Goal: Feedback & Contribution: Leave review/rating

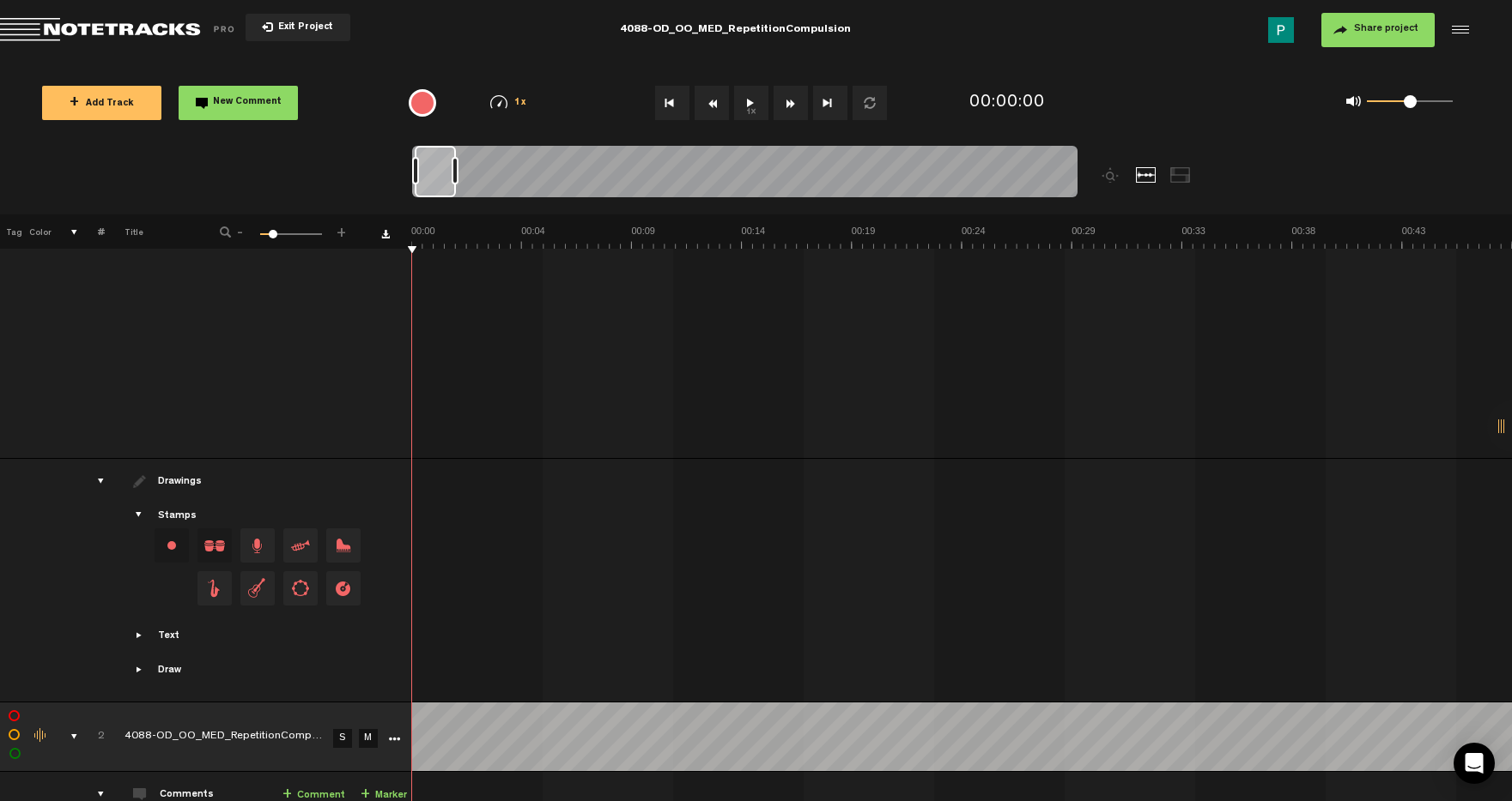
scroll to position [462, 0]
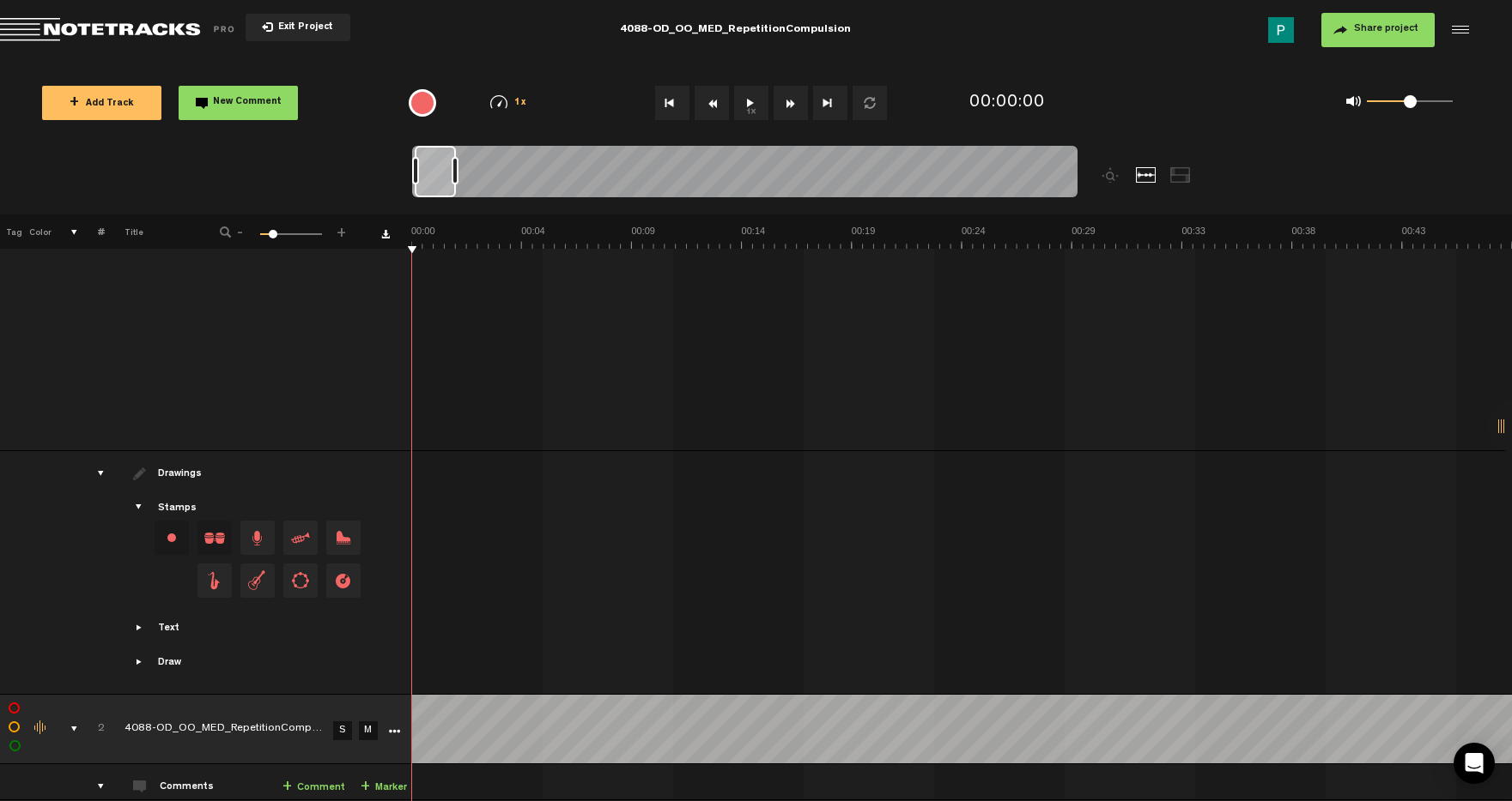
click at [344, 735] on link "S" at bounding box center [342, 731] width 19 height 19
click at [751, 110] on button "1x" at bounding box center [750, 103] width 34 height 34
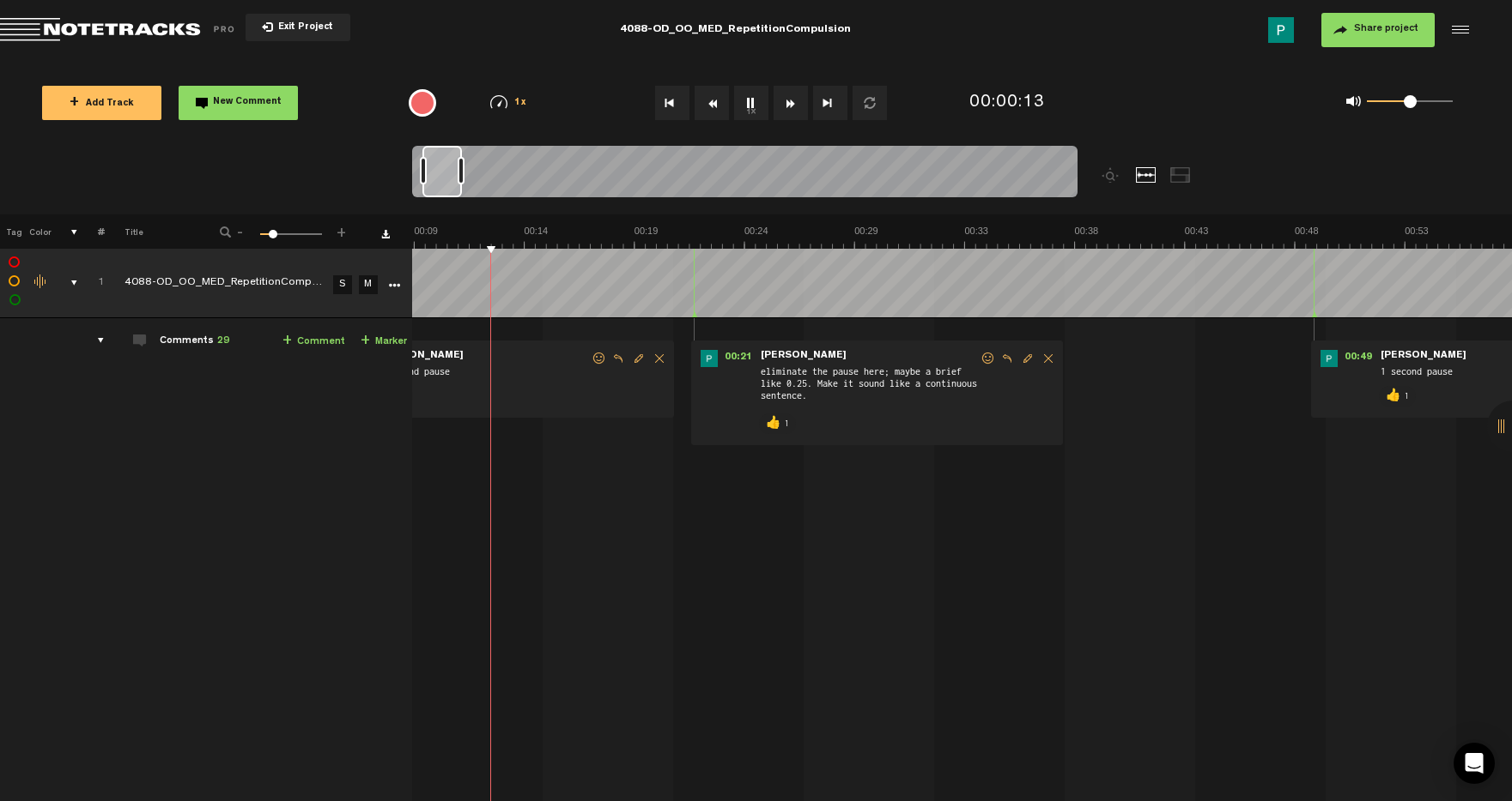
scroll to position [0, 241]
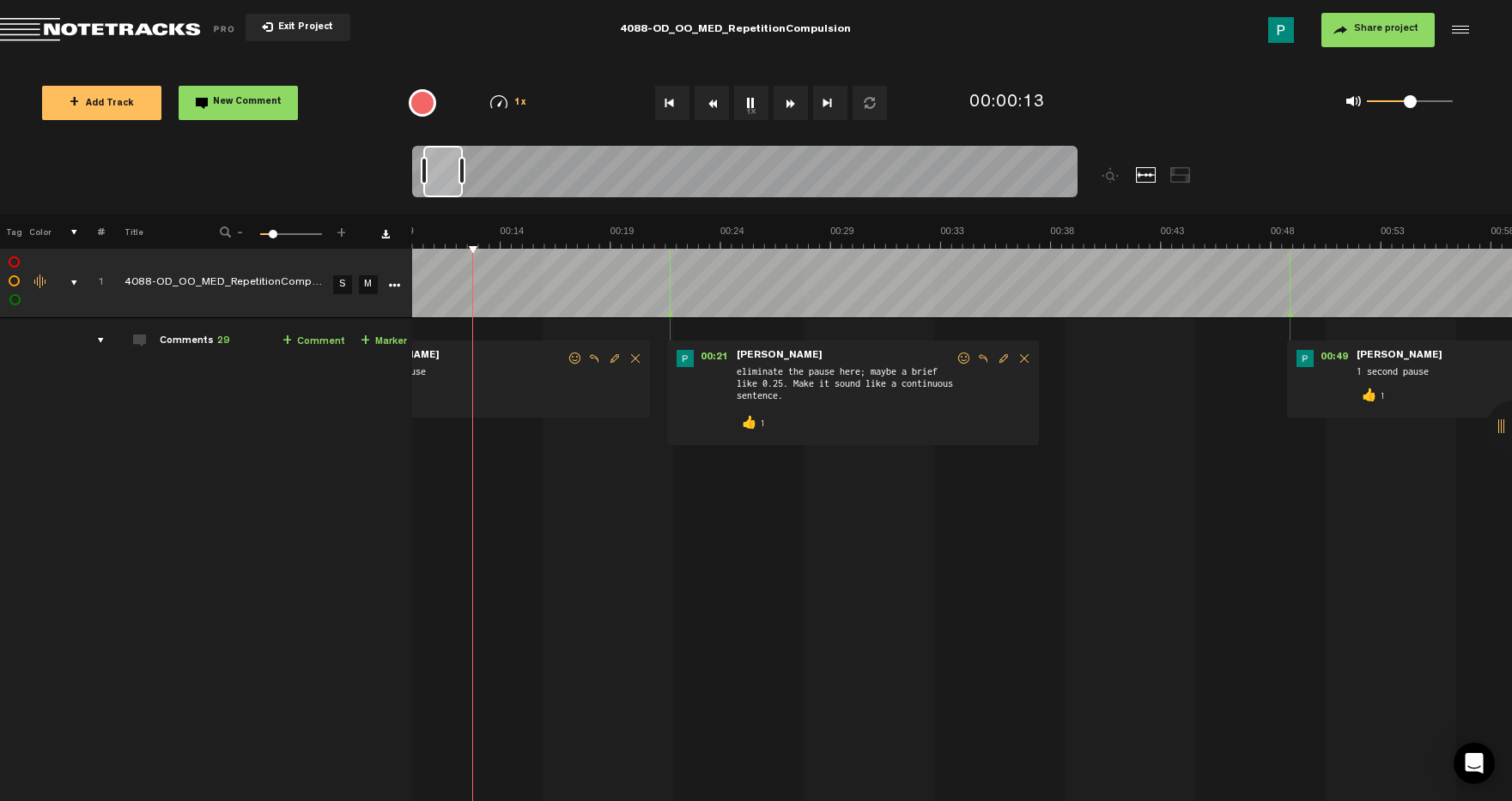
drag, startPoint x: 438, startPoint y: 171, endPoint x: 447, endPoint y: 173, distance: 9.2
click at [447, 173] on div at bounding box center [443, 172] width 40 height 52
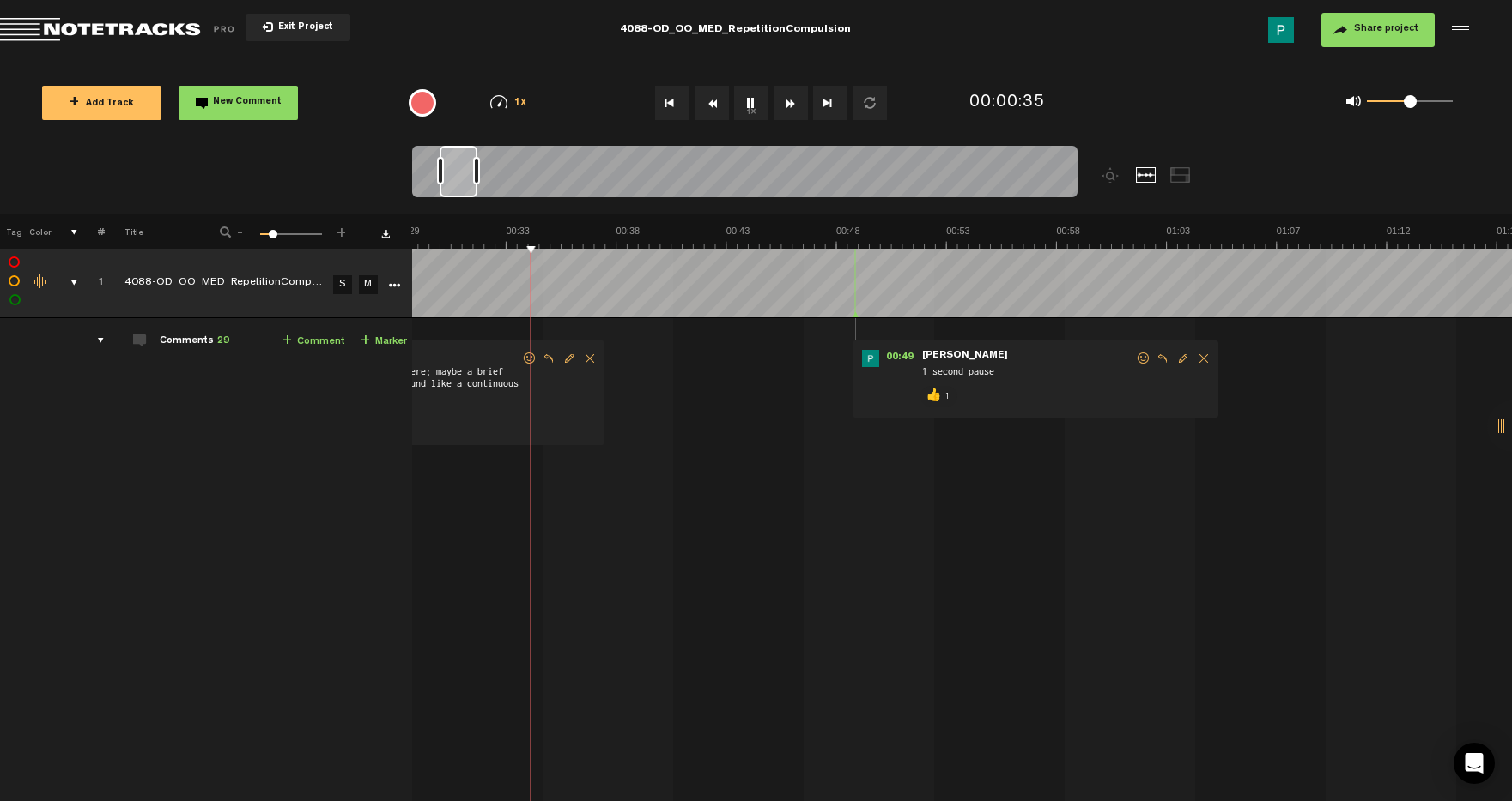
scroll to position [0, 749]
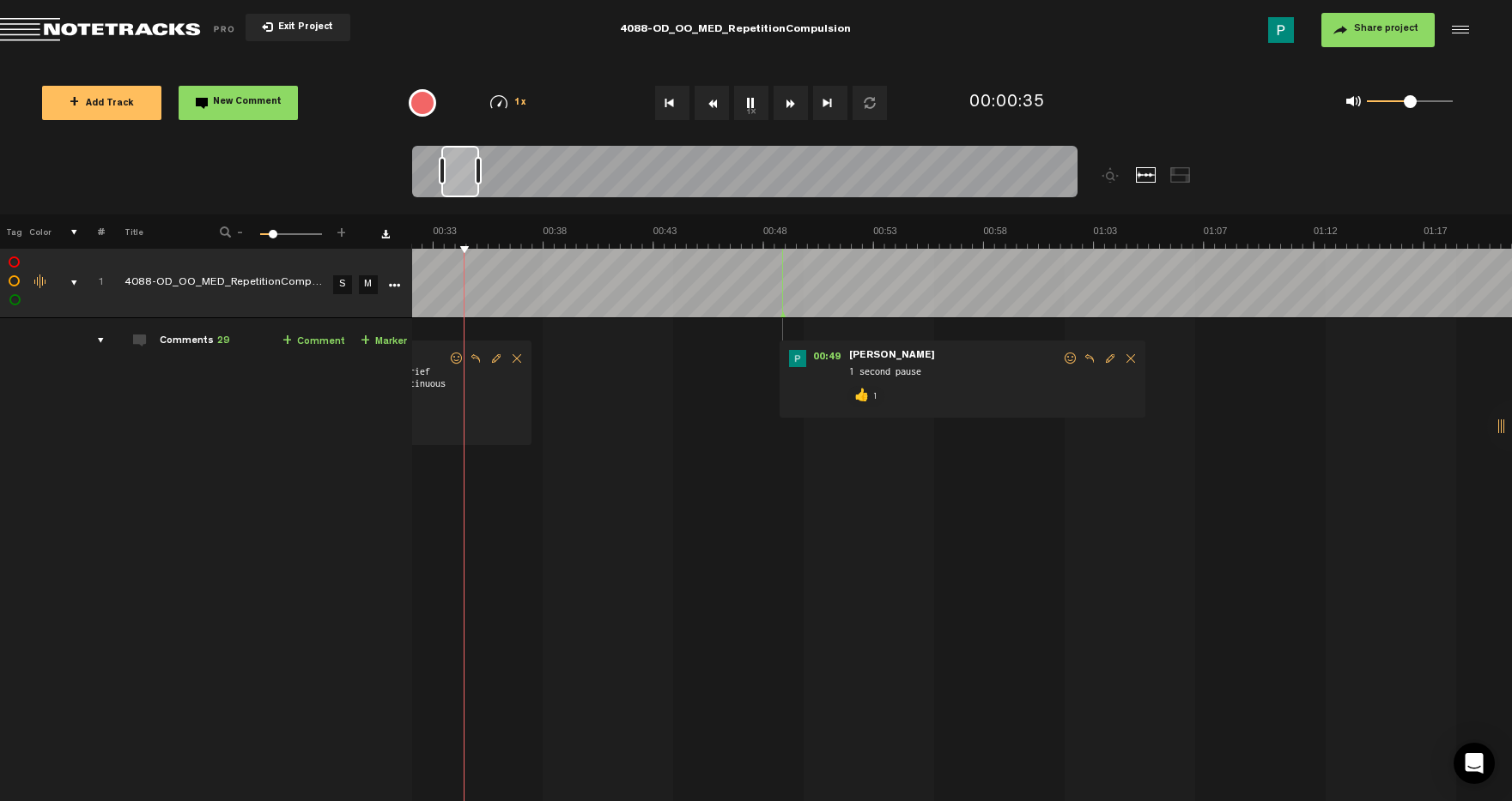
drag, startPoint x: 437, startPoint y: 175, endPoint x: 455, endPoint y: 173, distance: 18.1
click at [455, 173] on div at bounding box center [460, 172] width 38 height 52
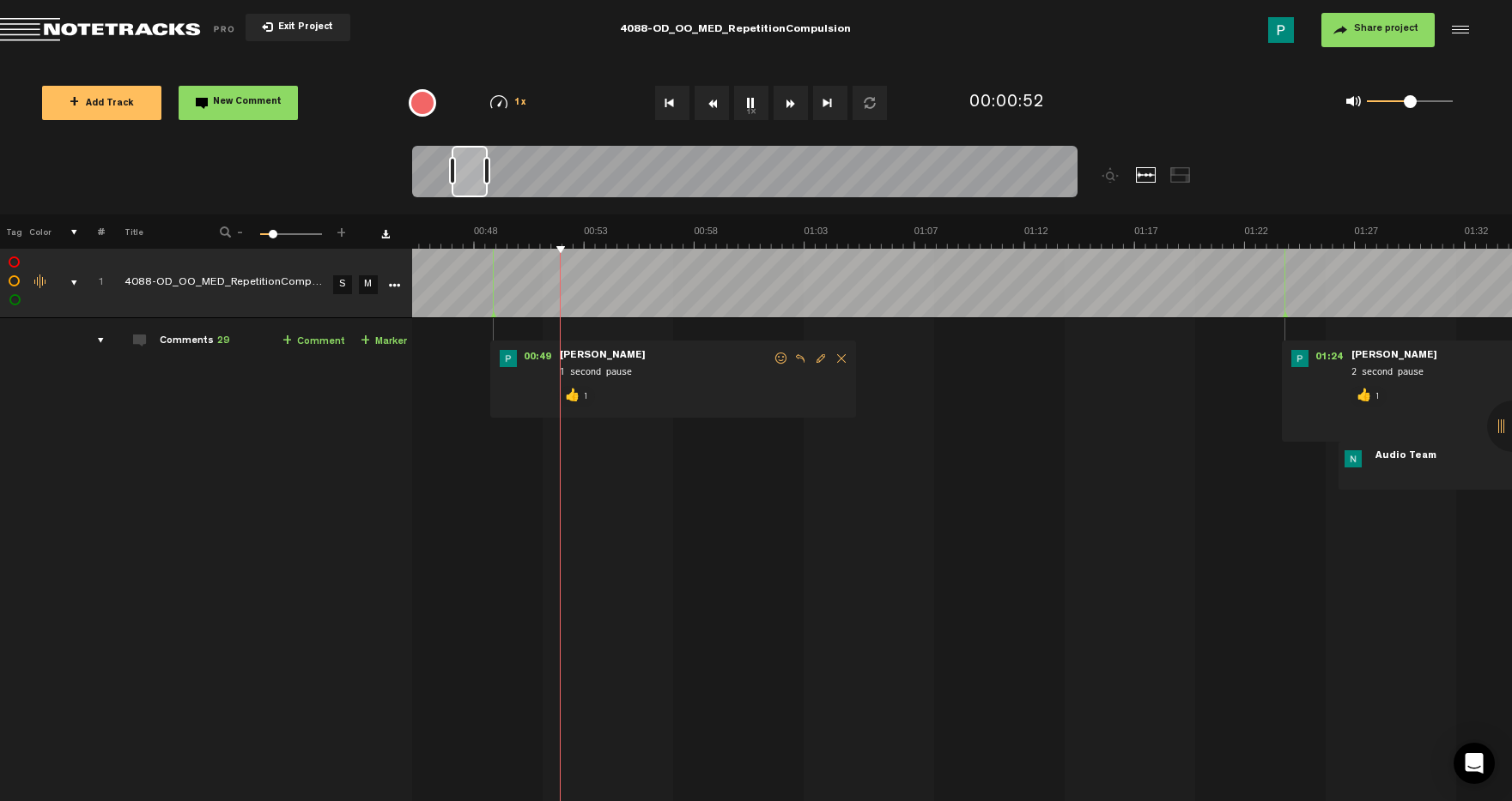
drag, startPoint x: 458, startPoint y: 164, endPoint x: 469, endPoint y: 164, distance: 11.0
click at [469, 164] on div at bounding box center [469, 172] width 36 height 52
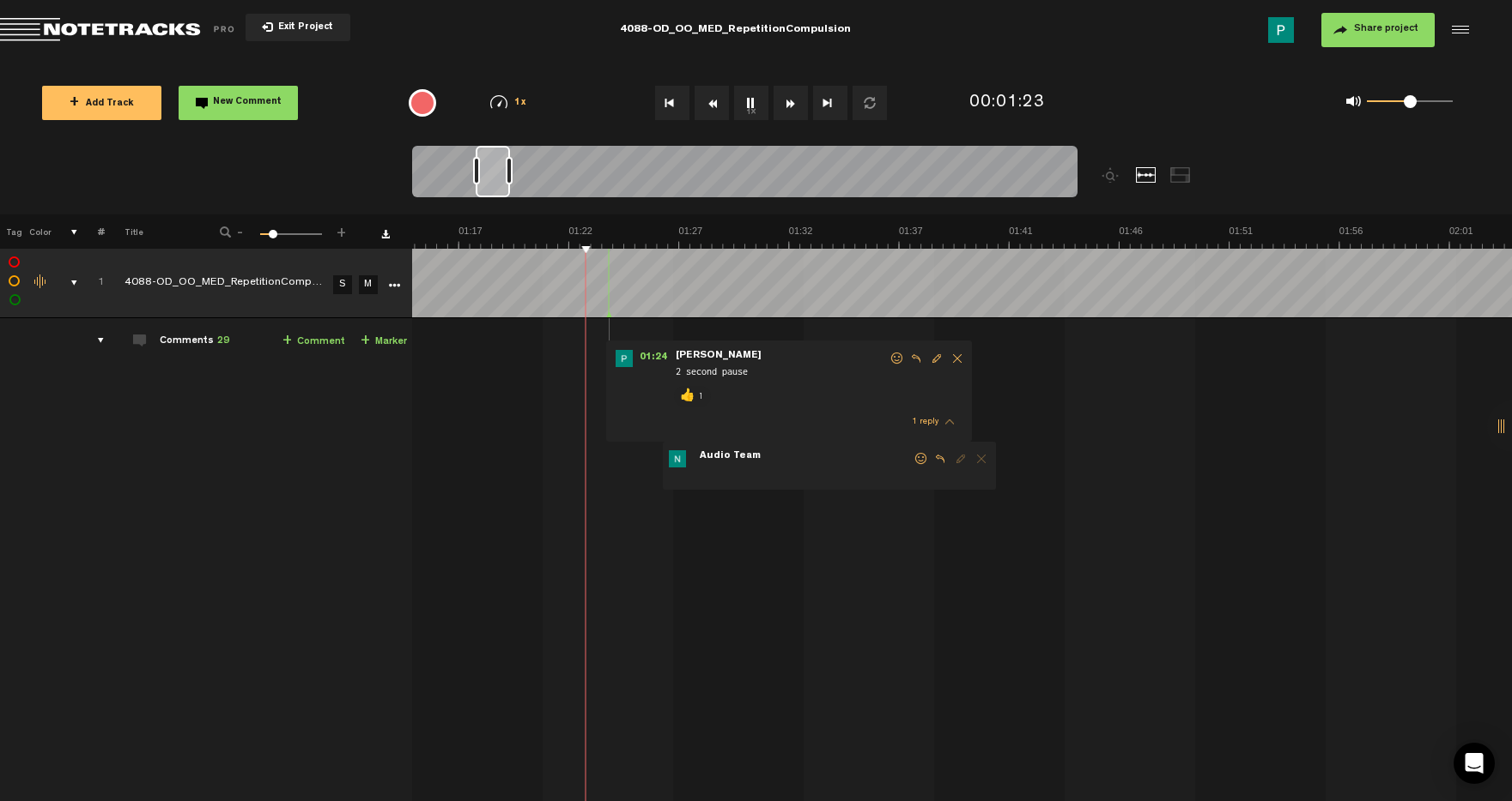
scroll to position [0, 1713]
drag, startPoint x: 476, startPoint y: 182, endPoint x: 499, endPoint y: 180, distance: 23.1
click at [499, 180] on div at bounding box center [492, 172] width 34 height 52
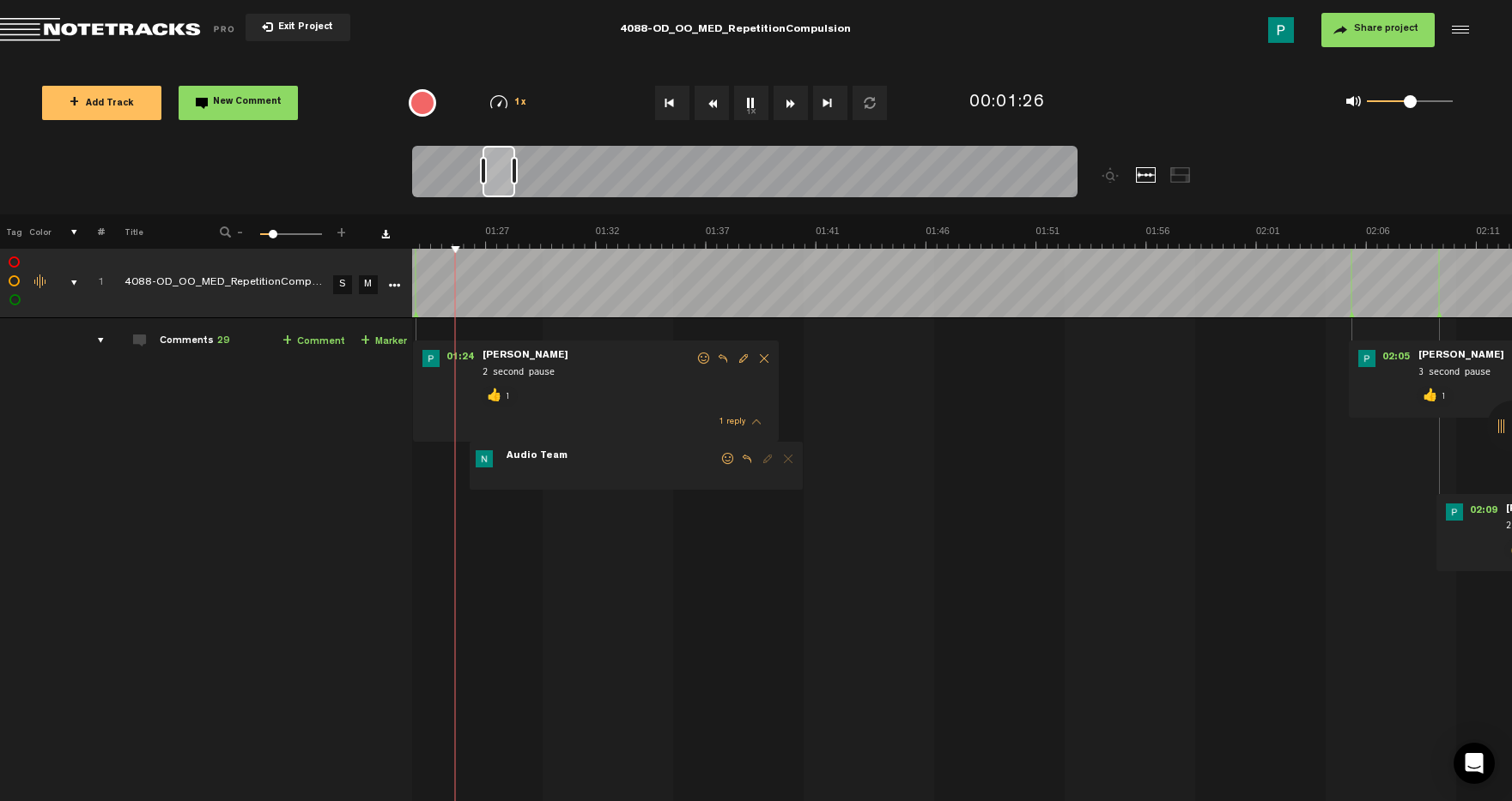
click at [500, 182] on div at bounding box center [498, 172] width 32 height 52
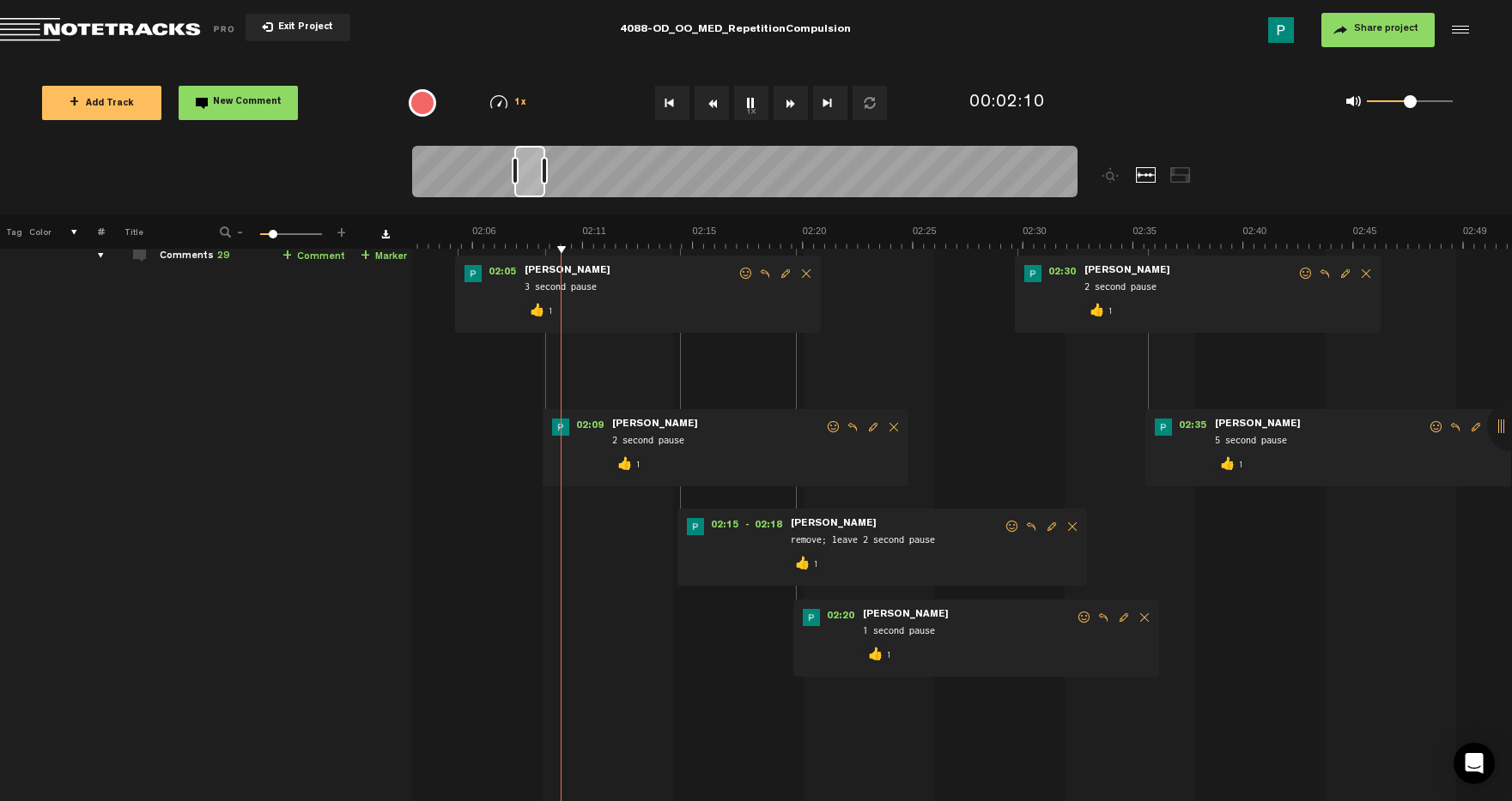
scroll to position [0, 2800]
drag, startPoint x: 498, startPoint y: 187, endPoint x: 531, endPoint y: 181, distance: 33.5
click at [531, 181] on div at bounding box center [529, 172] width 31 height 52
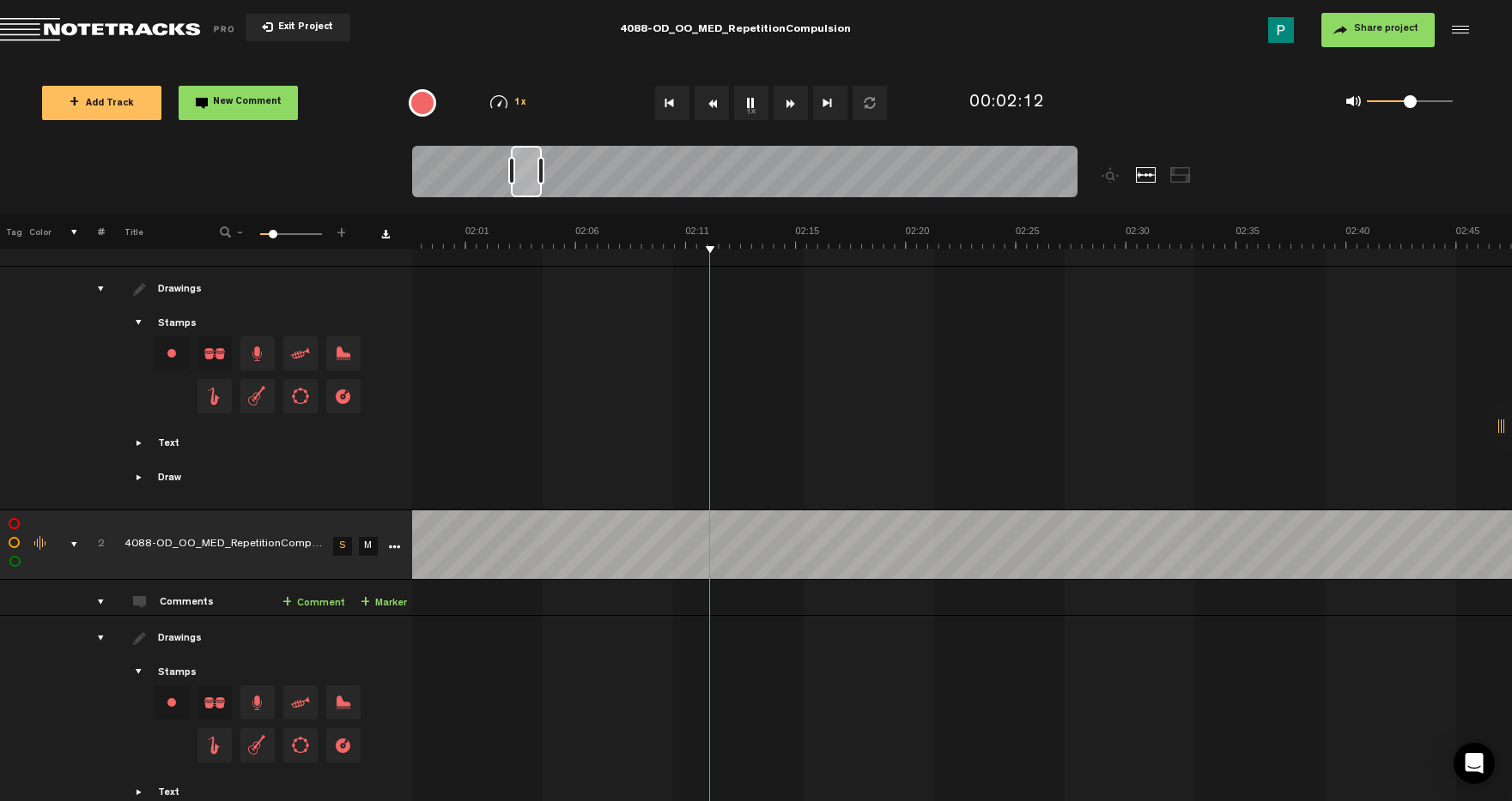
scroll to position [0, 2697]
click at [750, 104] on button "1x" at bounding box center [750, 103] width 34 height 34
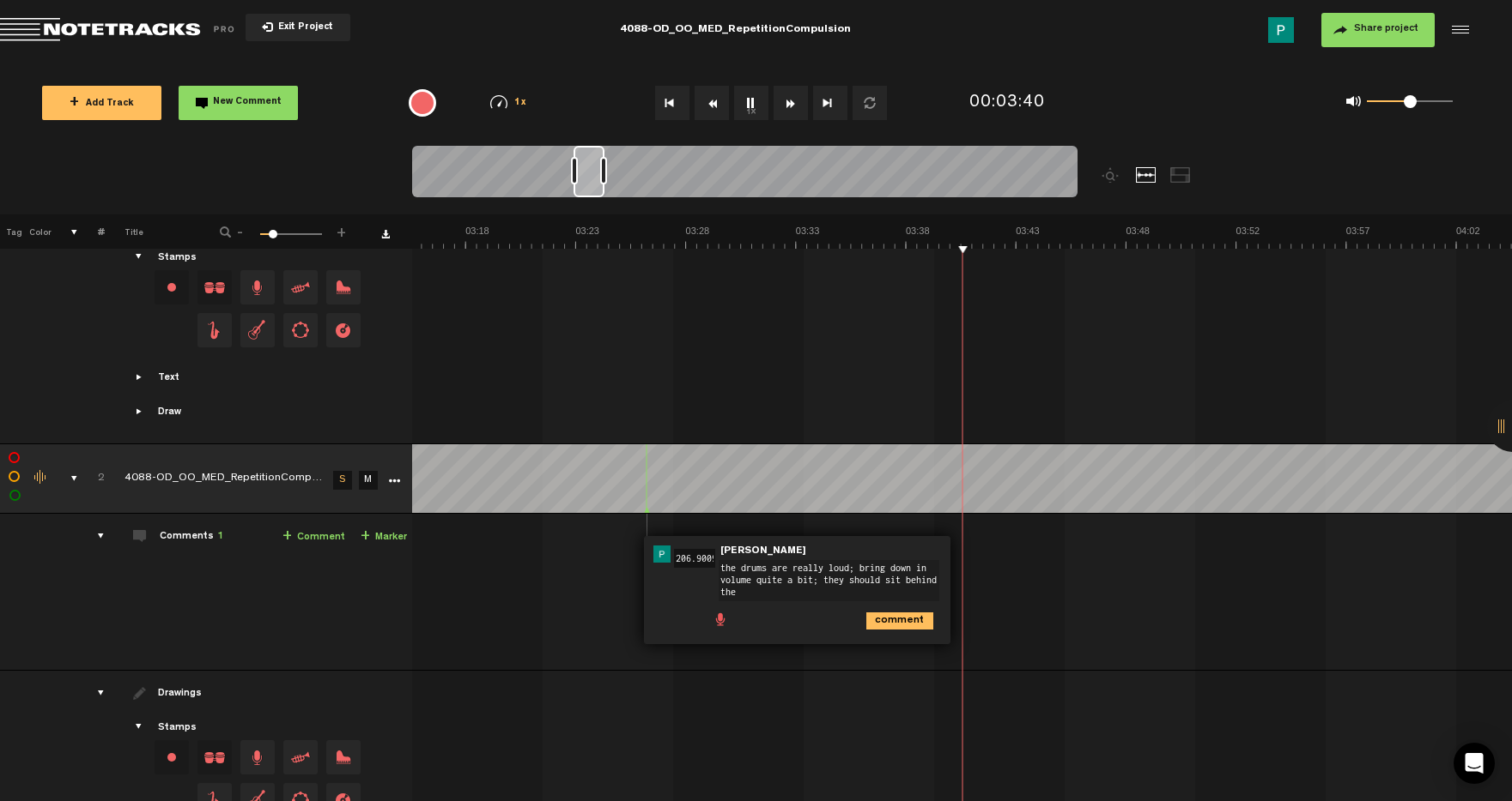
scroll to position [0, 0]
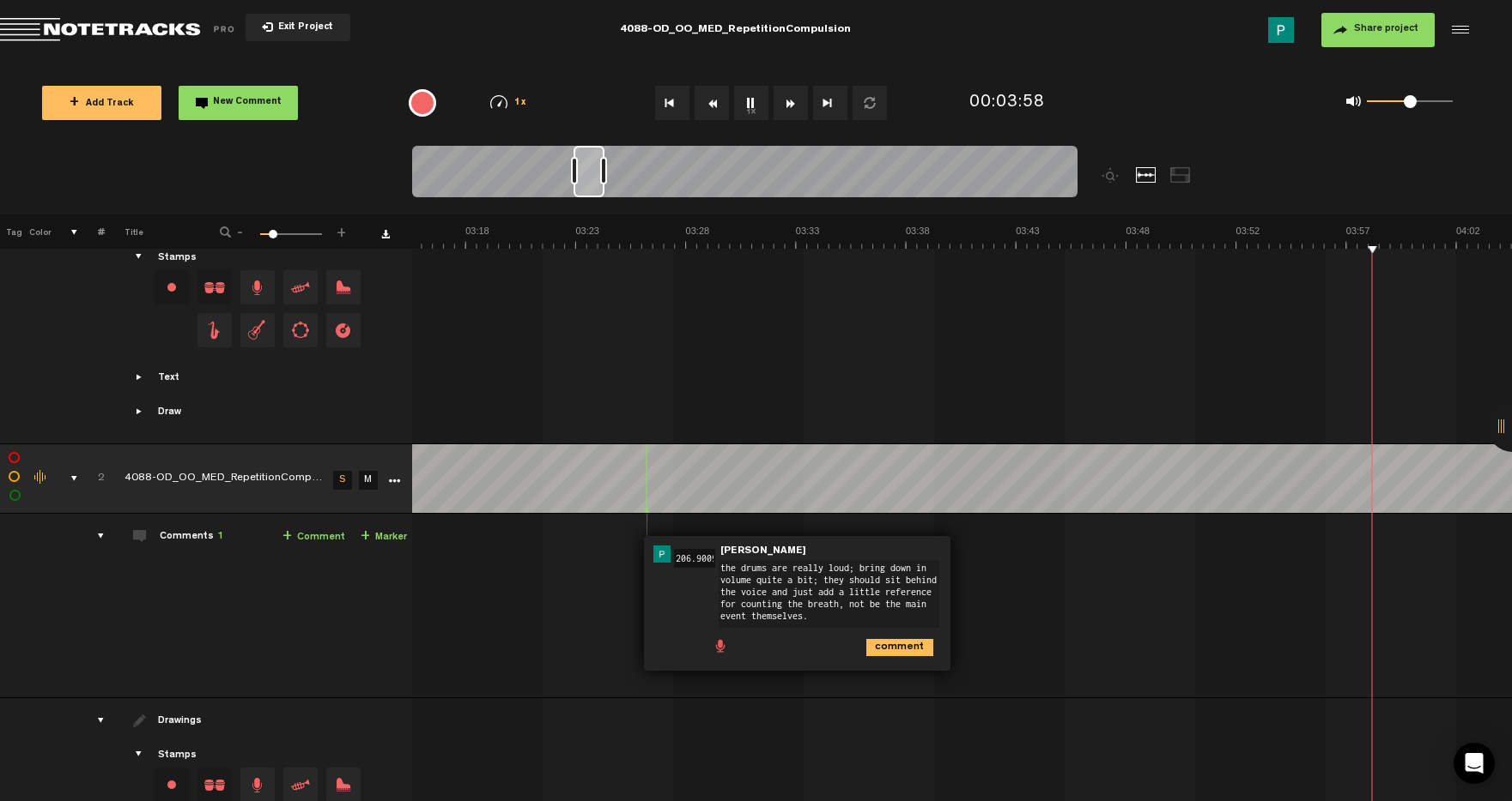
type textarea "the drums are really loud; bring down in volume quite a bit; they should sit be…"
click at [918, 647] on icon "comment" at bounding box center [900, 647] width 67 height 18
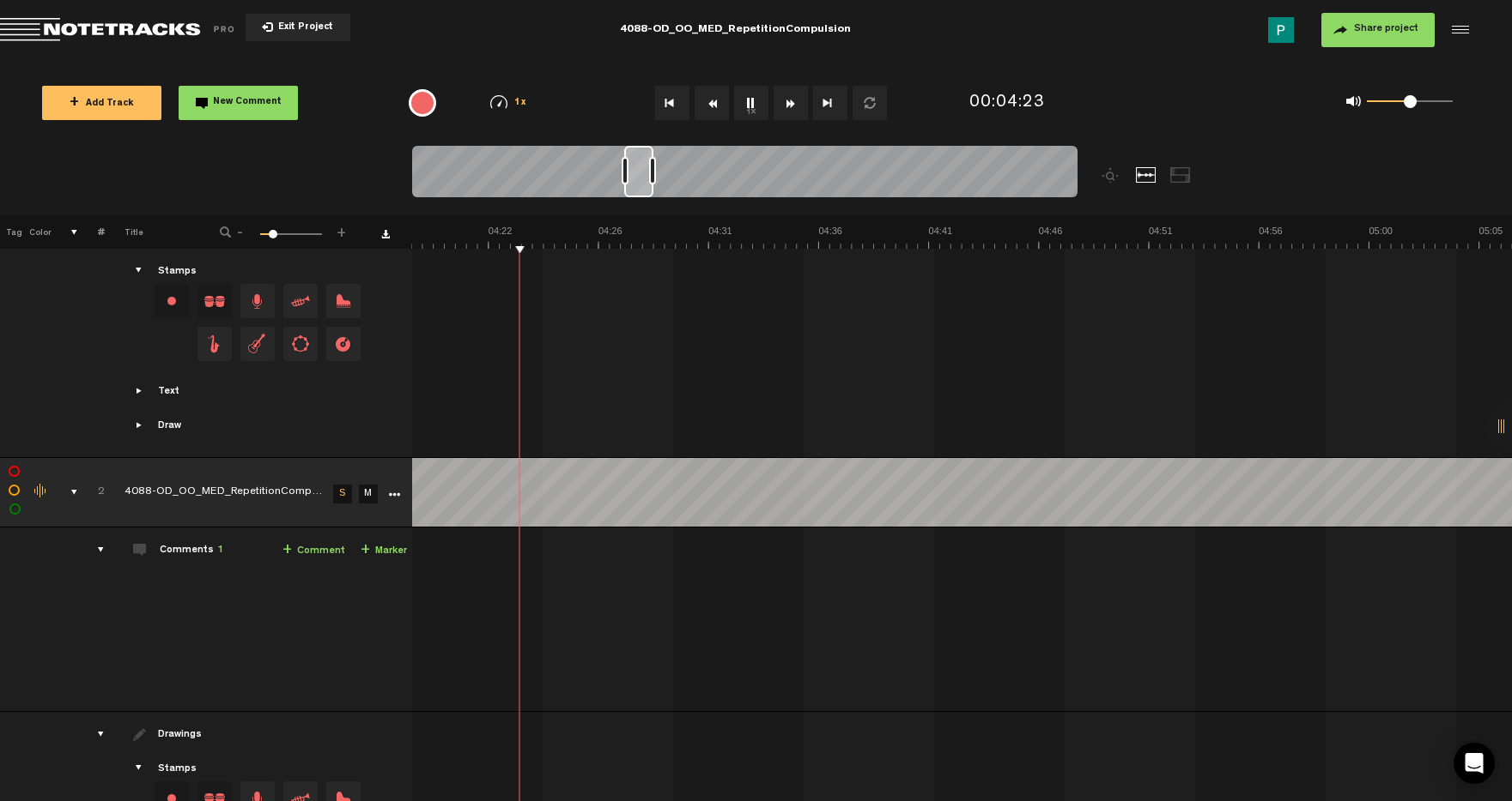
scroll to position [0, 5890]
drag, startPoint x: 620, startPoint y: 182, endPoint x: 639, endPoint y: 177, distance: 19.6
click at [639, 177] on div at bounding box center [639, 172] width 30 height 52
drag, startPoint x: 639, startPoint y: 177, endPoint x: 624, endPoint y: 174, distance: 15.3
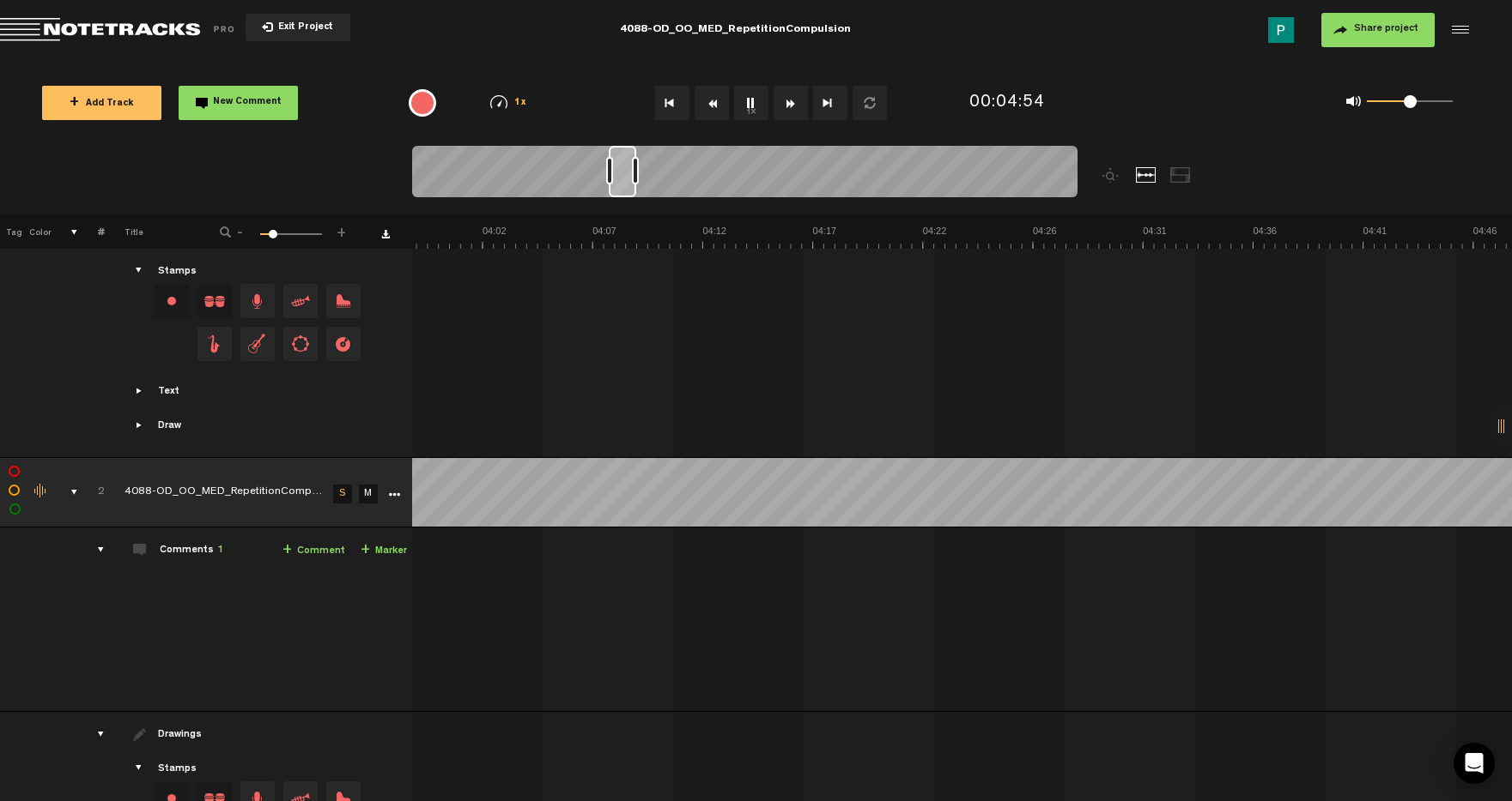
click at [624, 174] on div at bounding box center [623, 172] width 28 height 52
drag, startPoint x: 624, startPoint y: 174, endPoint x: 637, endPoint y: 172, distance: 13.2
click at [637, 172] on div at bounding box center [635, 172] width 26 height 52
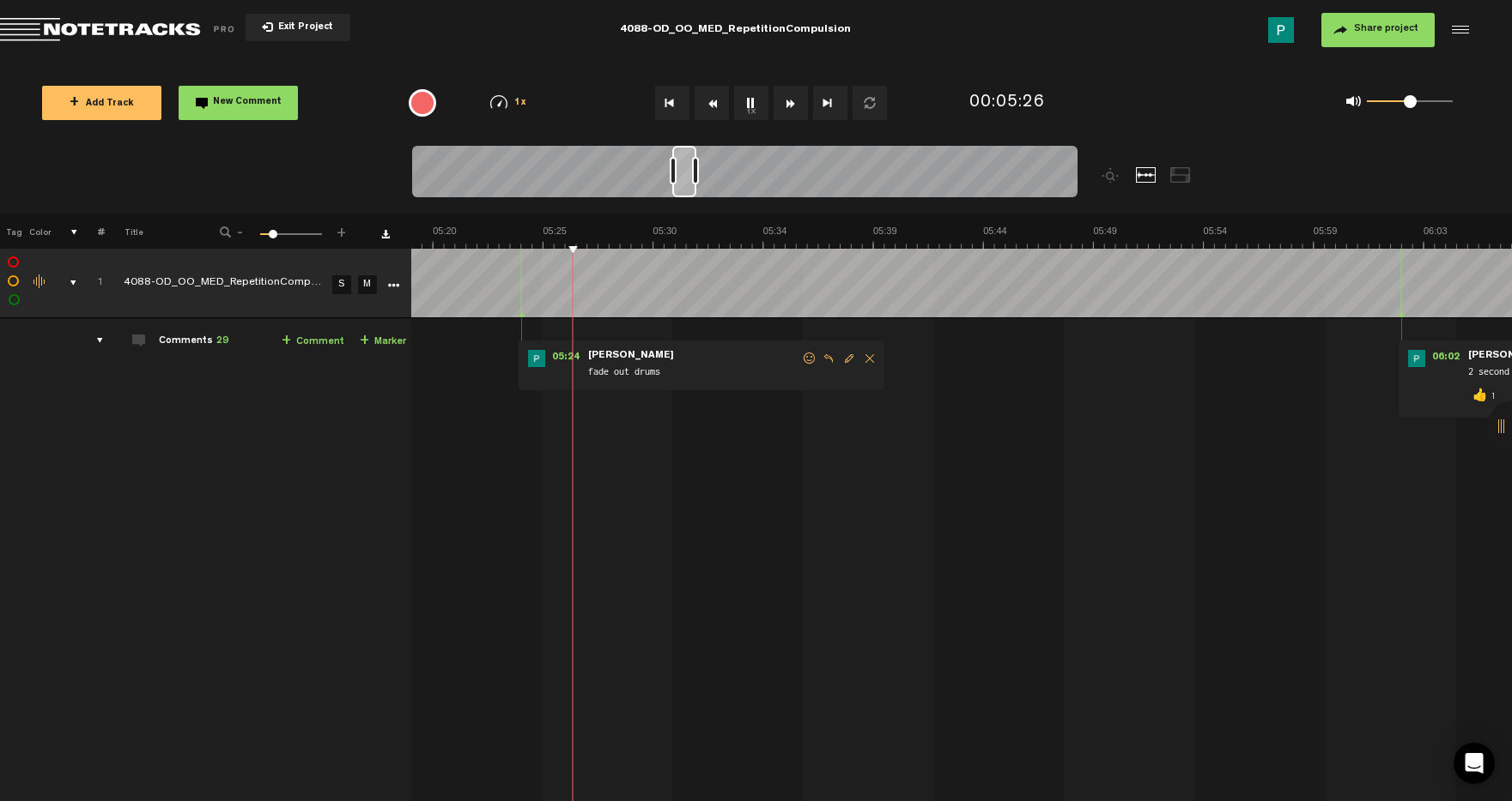
scroll to position [0, 7241]
drag, startPoint x: 674, startPoint y: 191, endPoint x: 691, endPoint y: 185, distance: 18.0
click at [691, 185] on div at bounding box center [684, 172] width 24 height 52
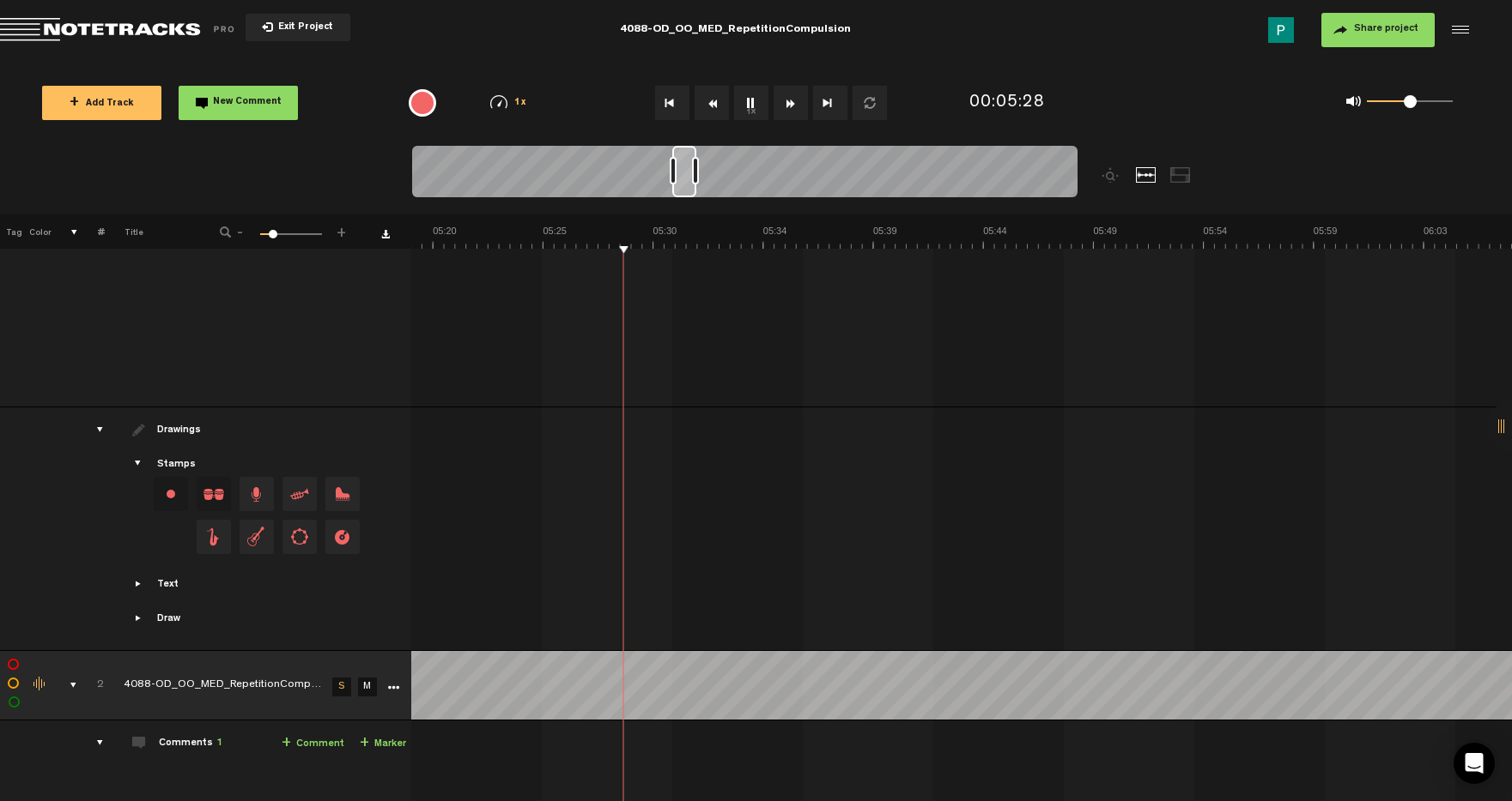
scroll to position [574, 14]
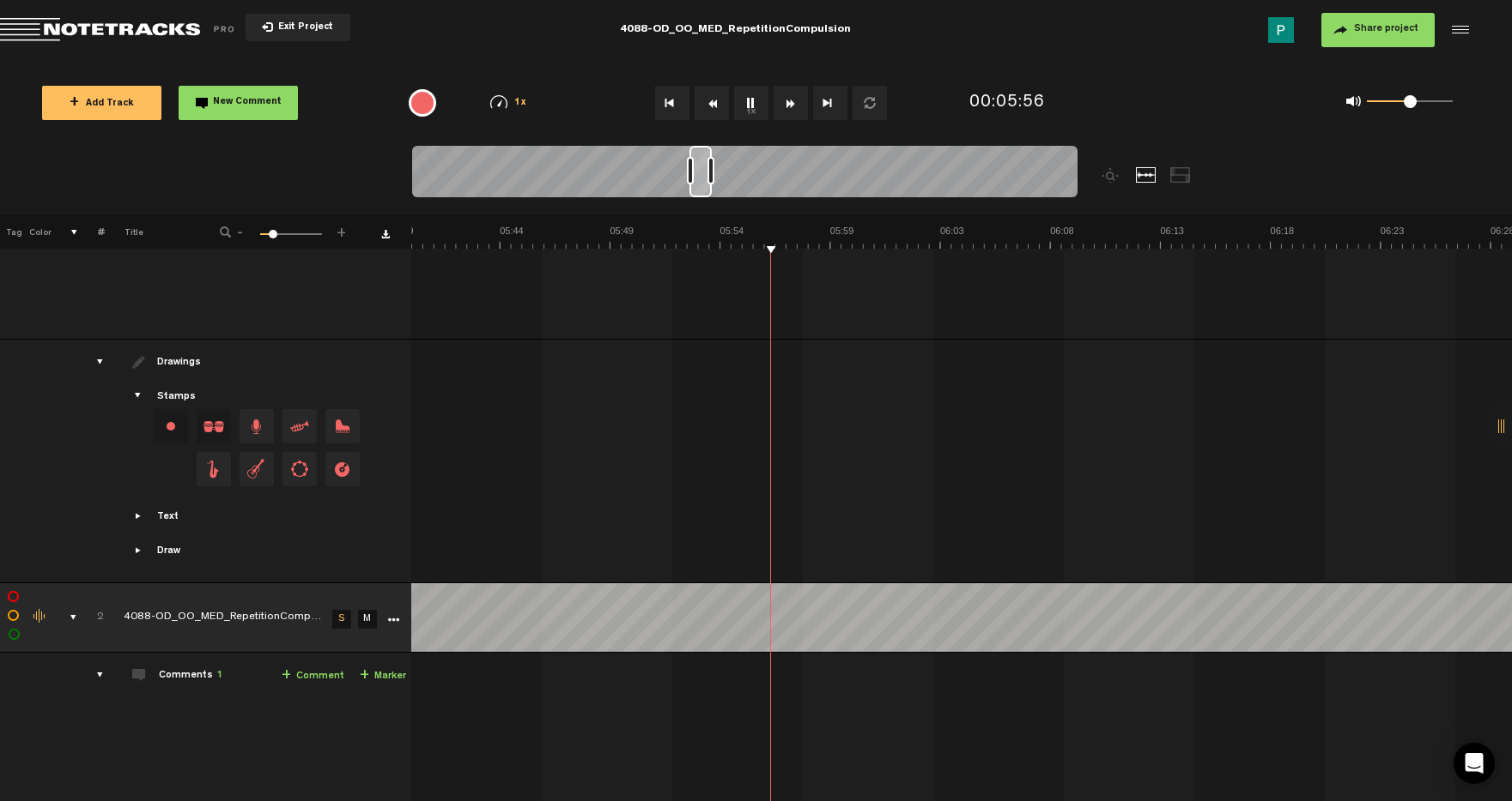
drag, startPoint x: 687, startPoint y: 189, endPoint x: 706, endPoint y: 186, distance: 19.2
click at [706, 186] on div at bounding box center [700, 172] width 22 height 52
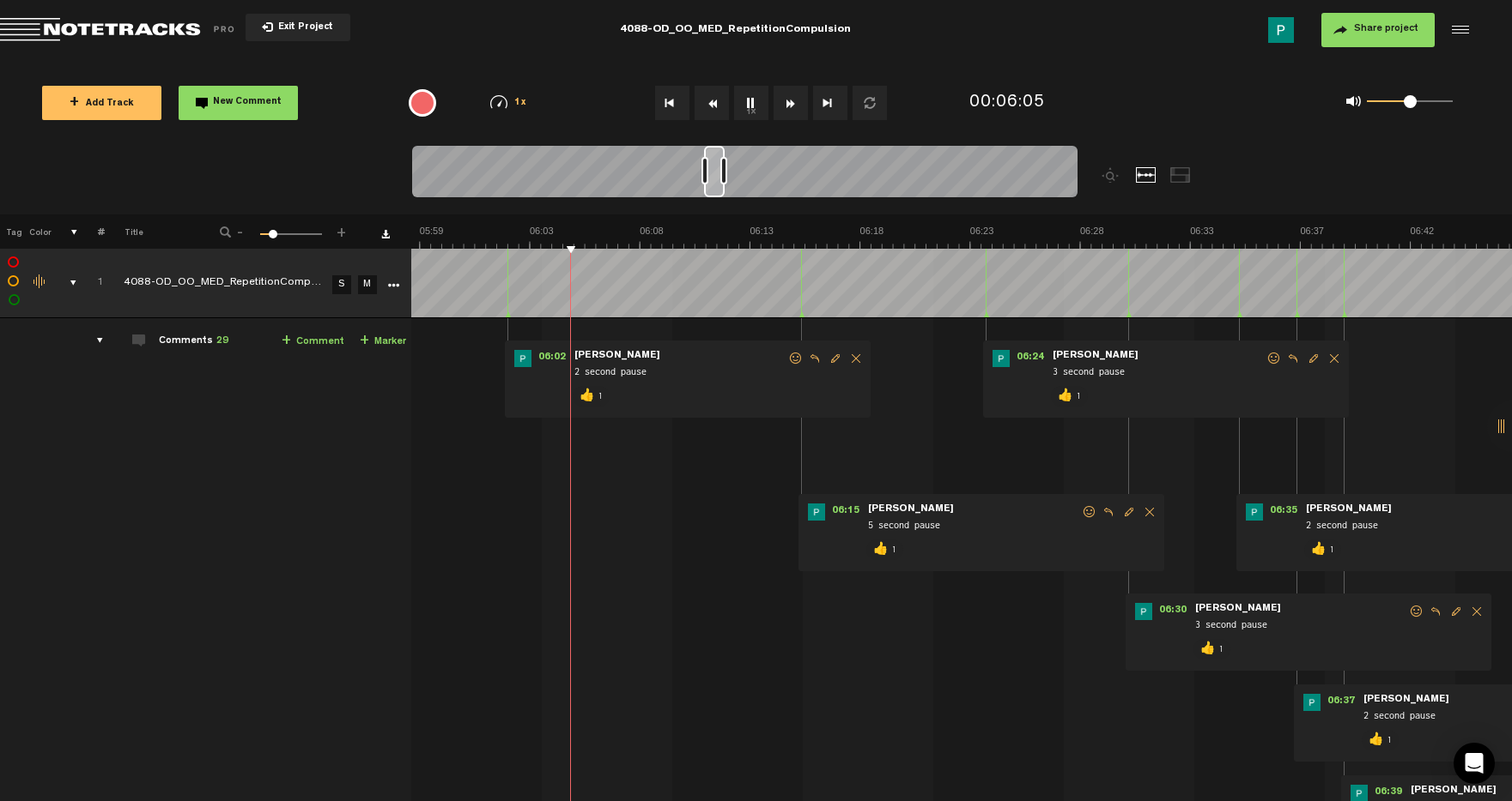
scroll to position [0, 8158]
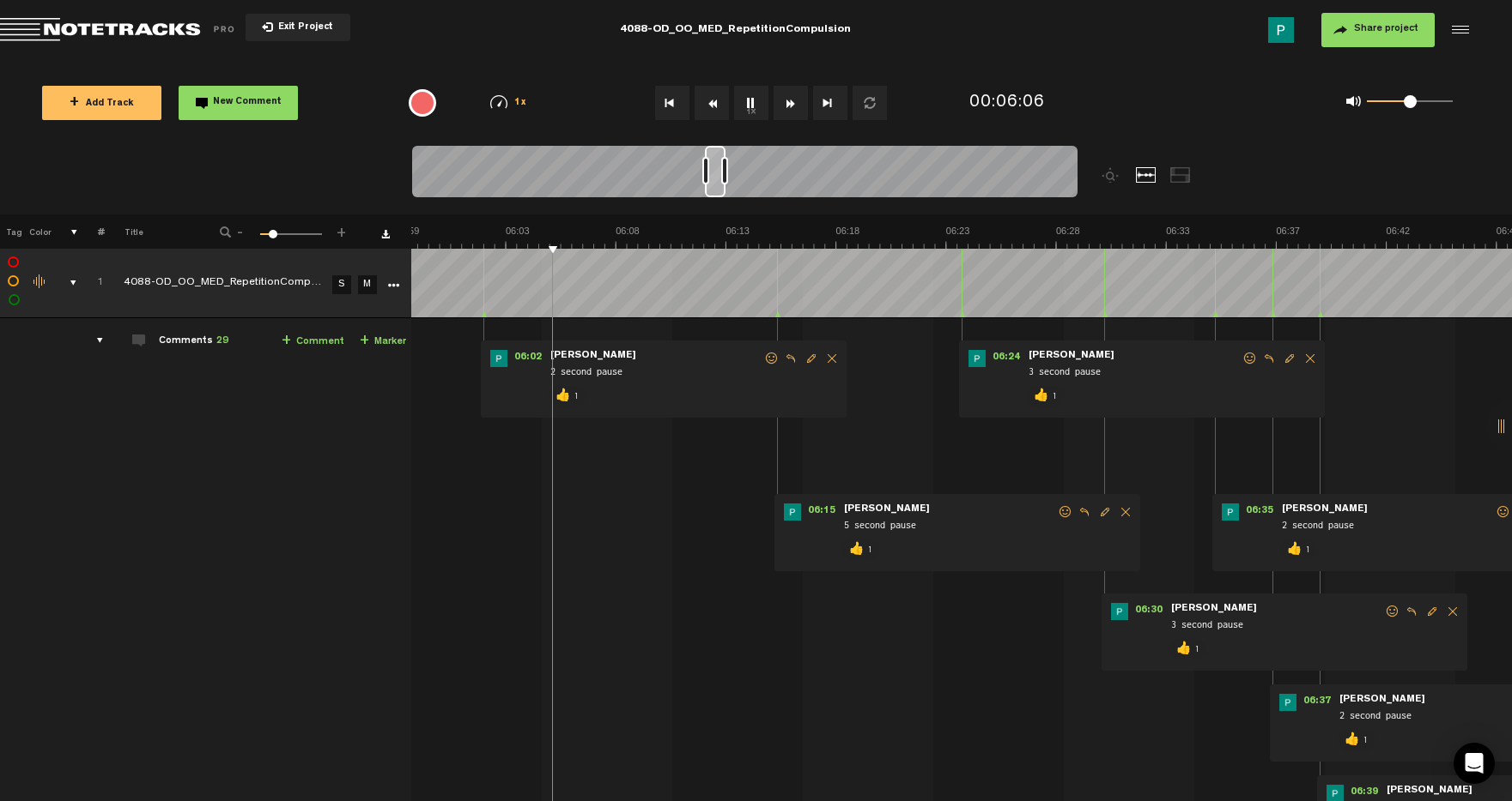
drag, startPoint x: 707, startPoint y: 193, endPoint x: 721, endPoint y: 192, distance: 14.0
click at [721, 192] on div at bounding box center [715, 172] width 20 height 52
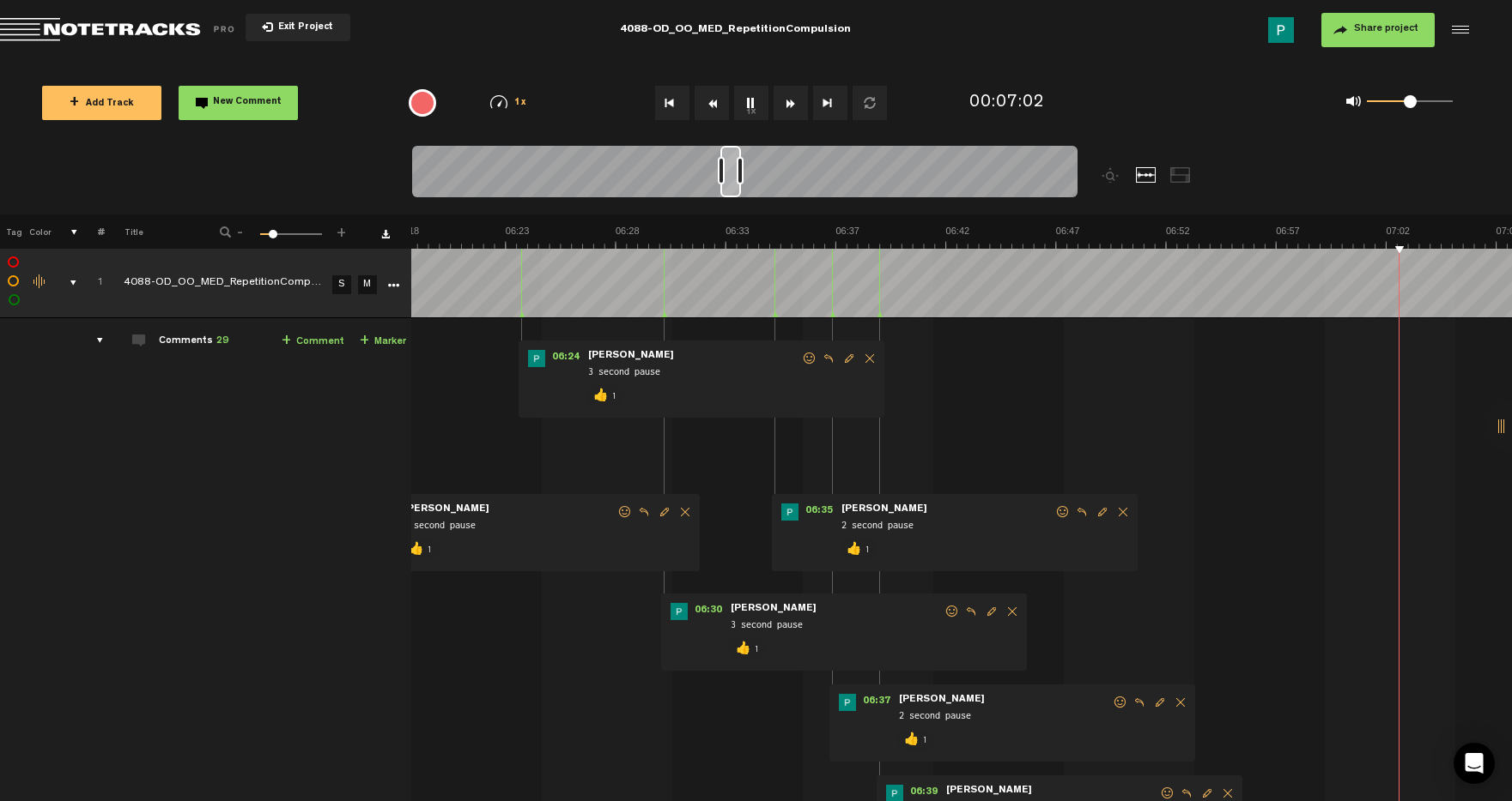
scroll to position [0, 9040]
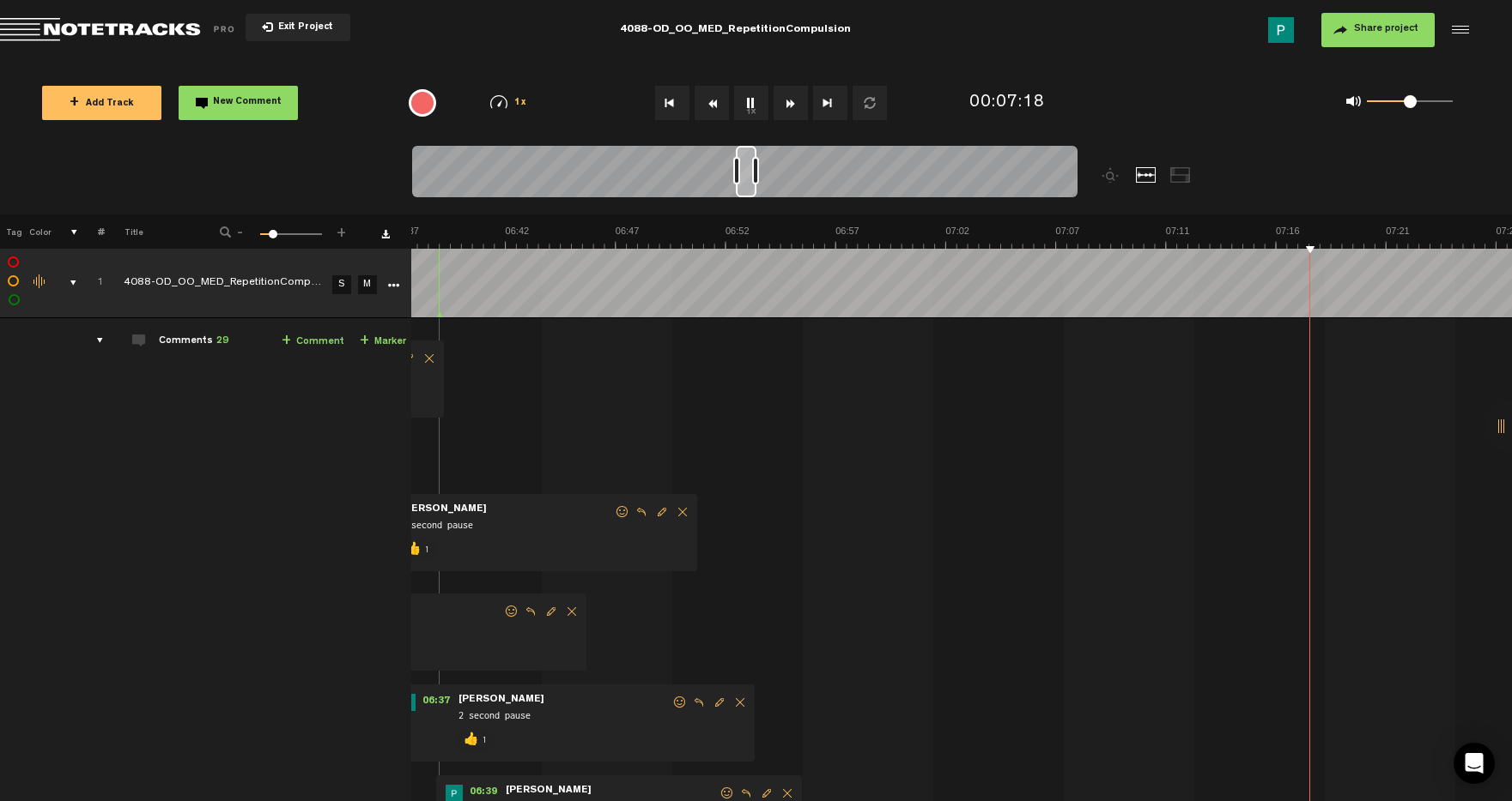
click at [742, 105] on button "1x" at bounding box center [750, 103] width 34 height 34
click at [742, 104] on button "1x" at bounding box center [750, 103] width 34 height 34
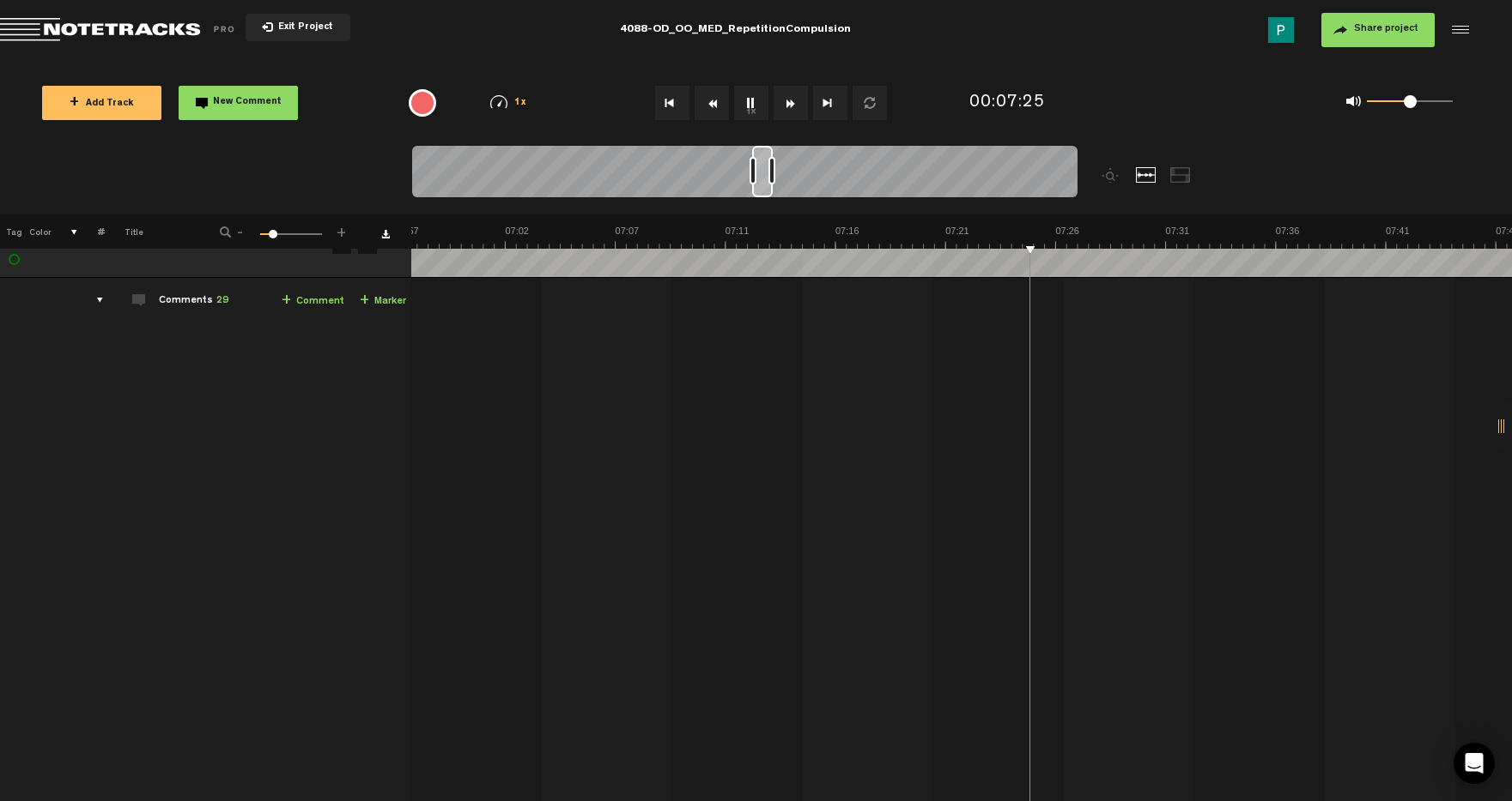
scroll to position [0, 14]
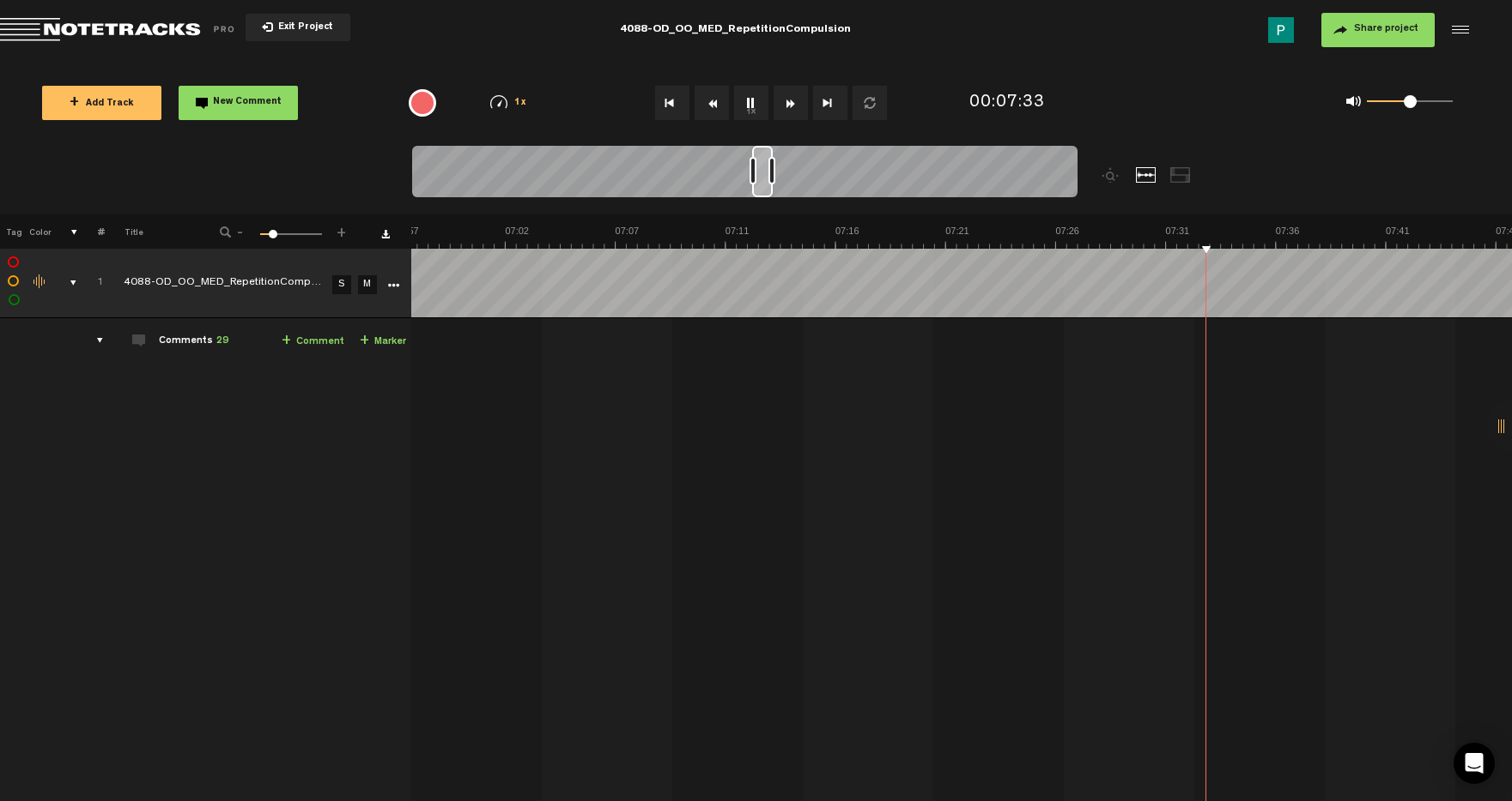
click at [745, 102] on button "1x" at bounding box center [750, 103] width 34 height 34
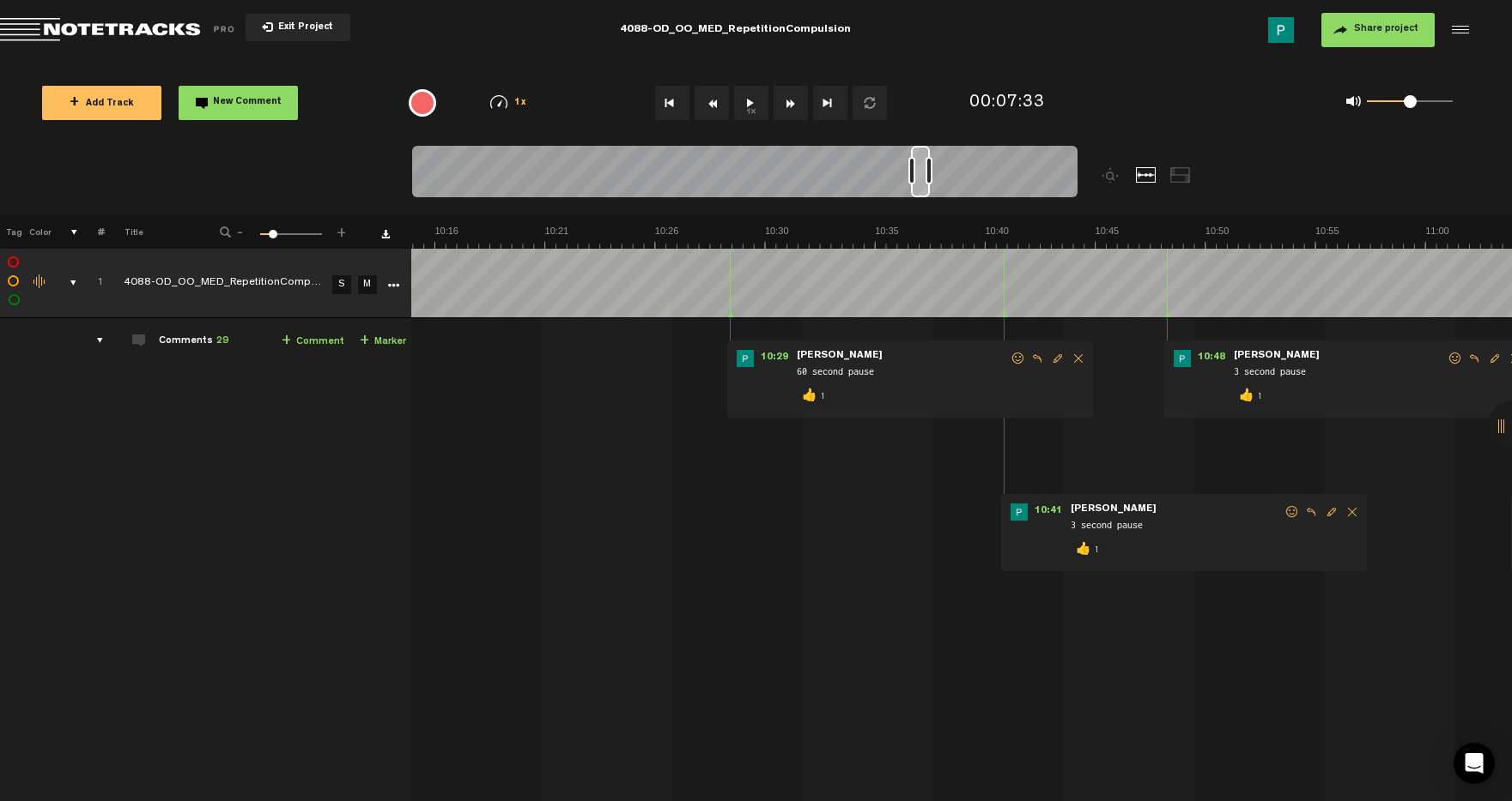
scroll to position [0, 14000]
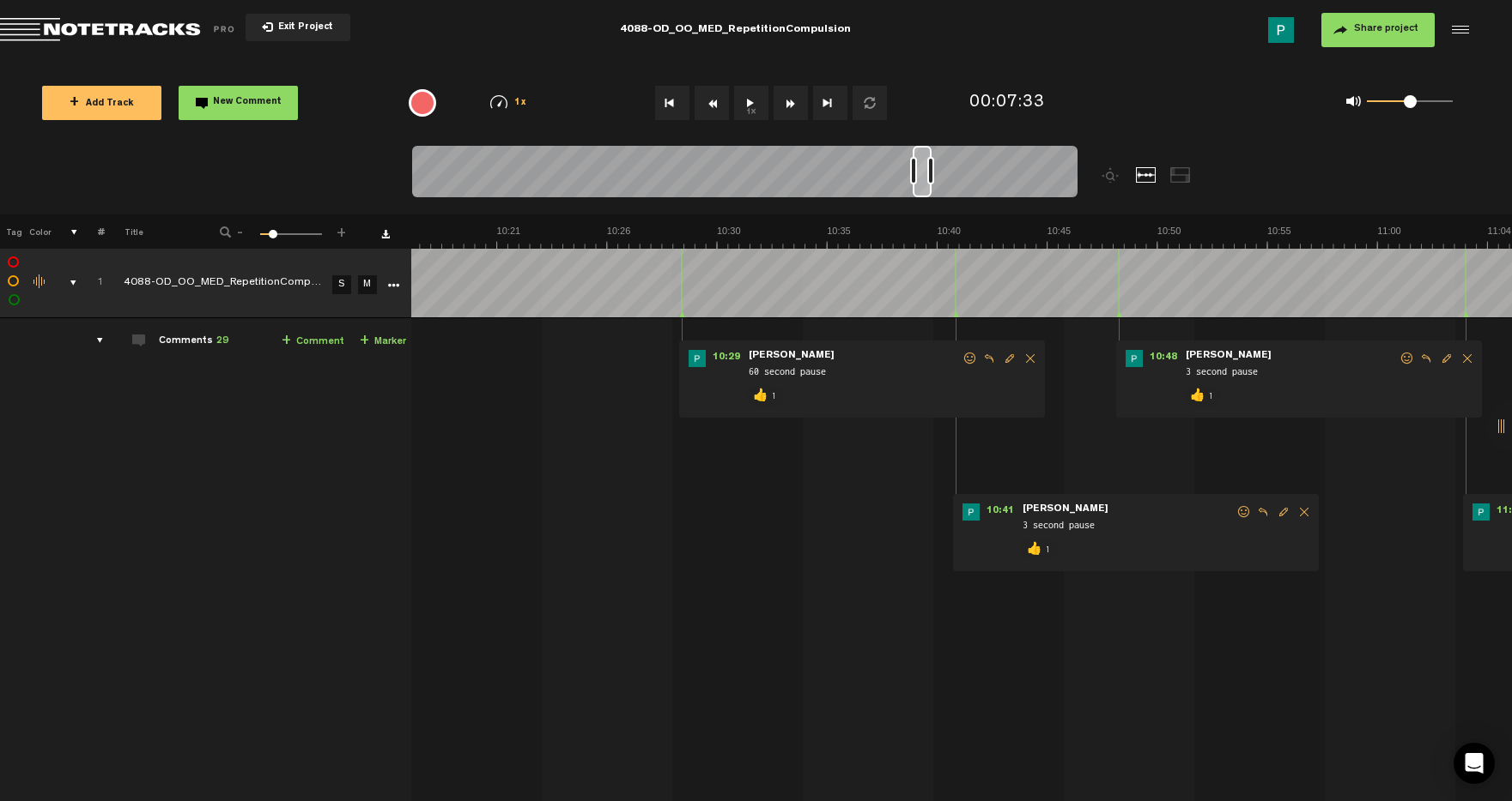
drag, startPoint x: 762, startPoint y: 177, endPoint x: 923, endPoint y: 169, distance: 161.2
click at [923, 169] on div at bounding box center [922, 172] width 19 height 52
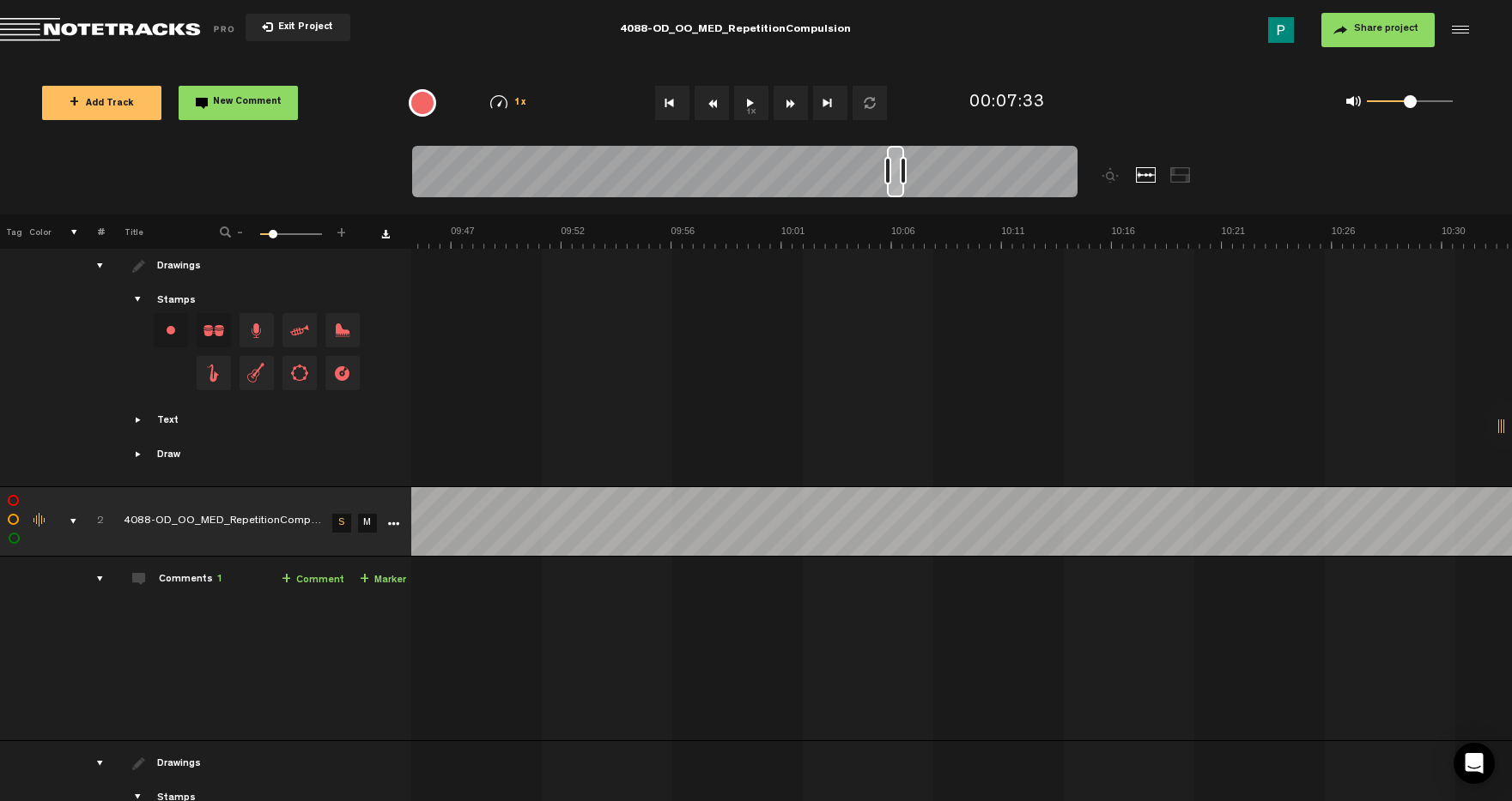
scroll to position [0, 13251]
drag, startPoint x: 918, startPoint y: 193, endPoint x: 893, endPoint y: 190, distance: 25.2
click at [892, 190] on div at bounding box center [895, 172] width 18 height 52
click at [741, 113] on button "1x" at bounding box center [750, 103] width 34 height 34
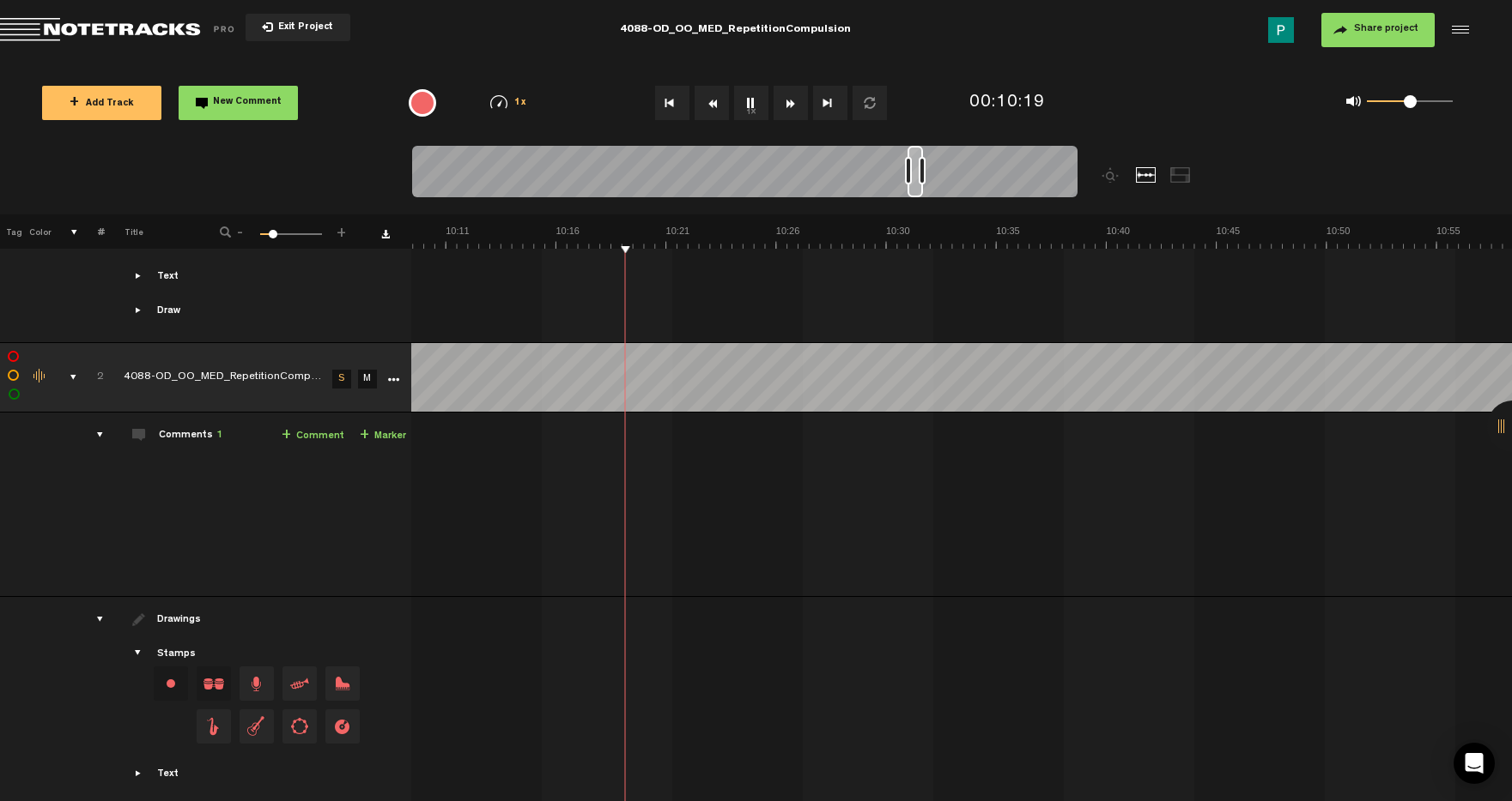
scroll to position [0, 13928]
drag, startPoint x: 894, startPoint y: 187, endPoint x: 918, endPoint y: 182, distance: 24.5
click at [918, 183] on div at bounding box center [917, 172] width 16 height 52
click at [751, 107] on button "1x" at bounding box center [750, 103] width 34 height 34
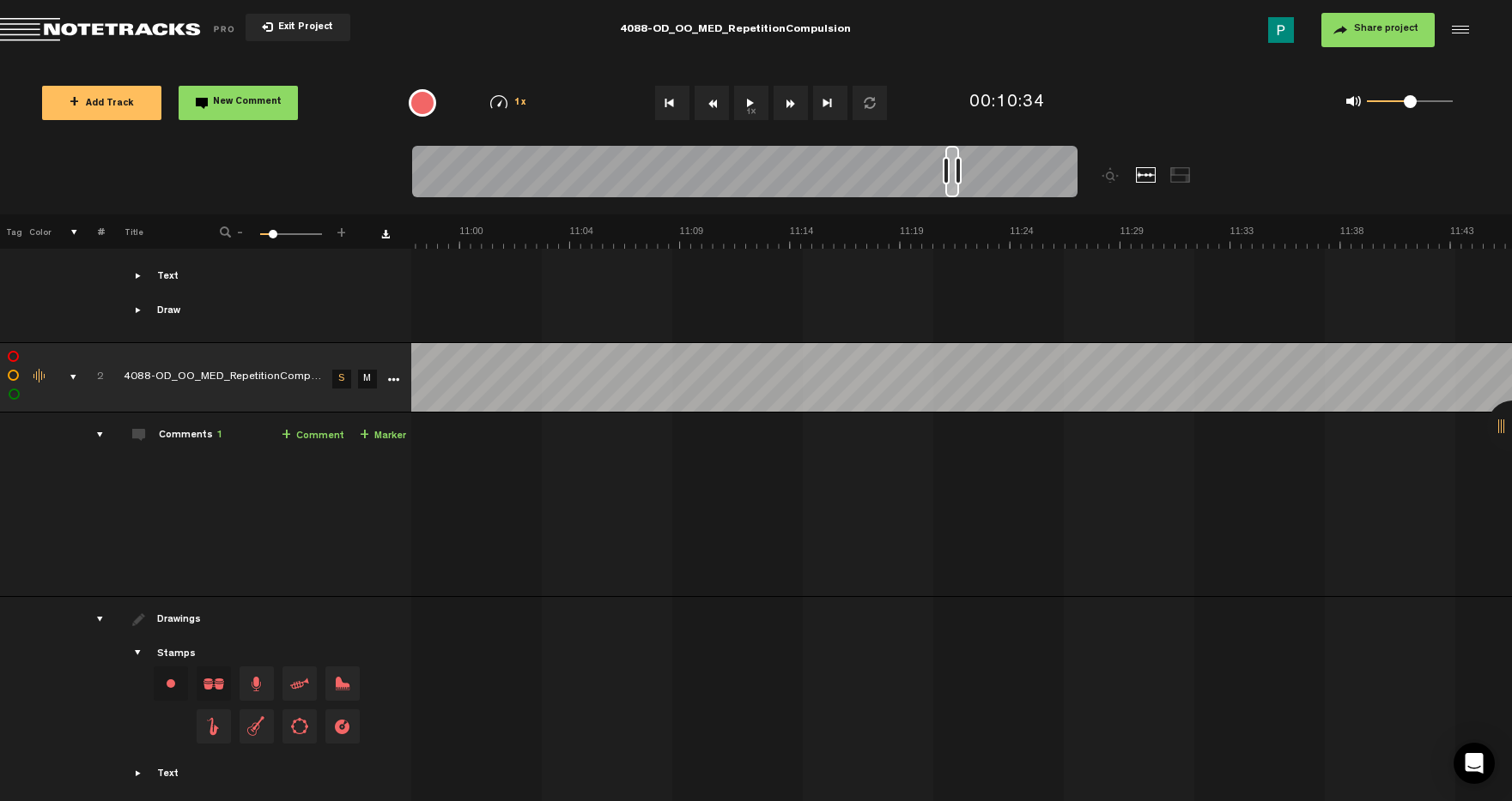
drag, startPoint x: 918, startPoint y: 194, endPoint x: 953, endPoint y: 191, distance: 35.1
click at [953, 191] on div at bounding box center [951, 172] width 14 height 52
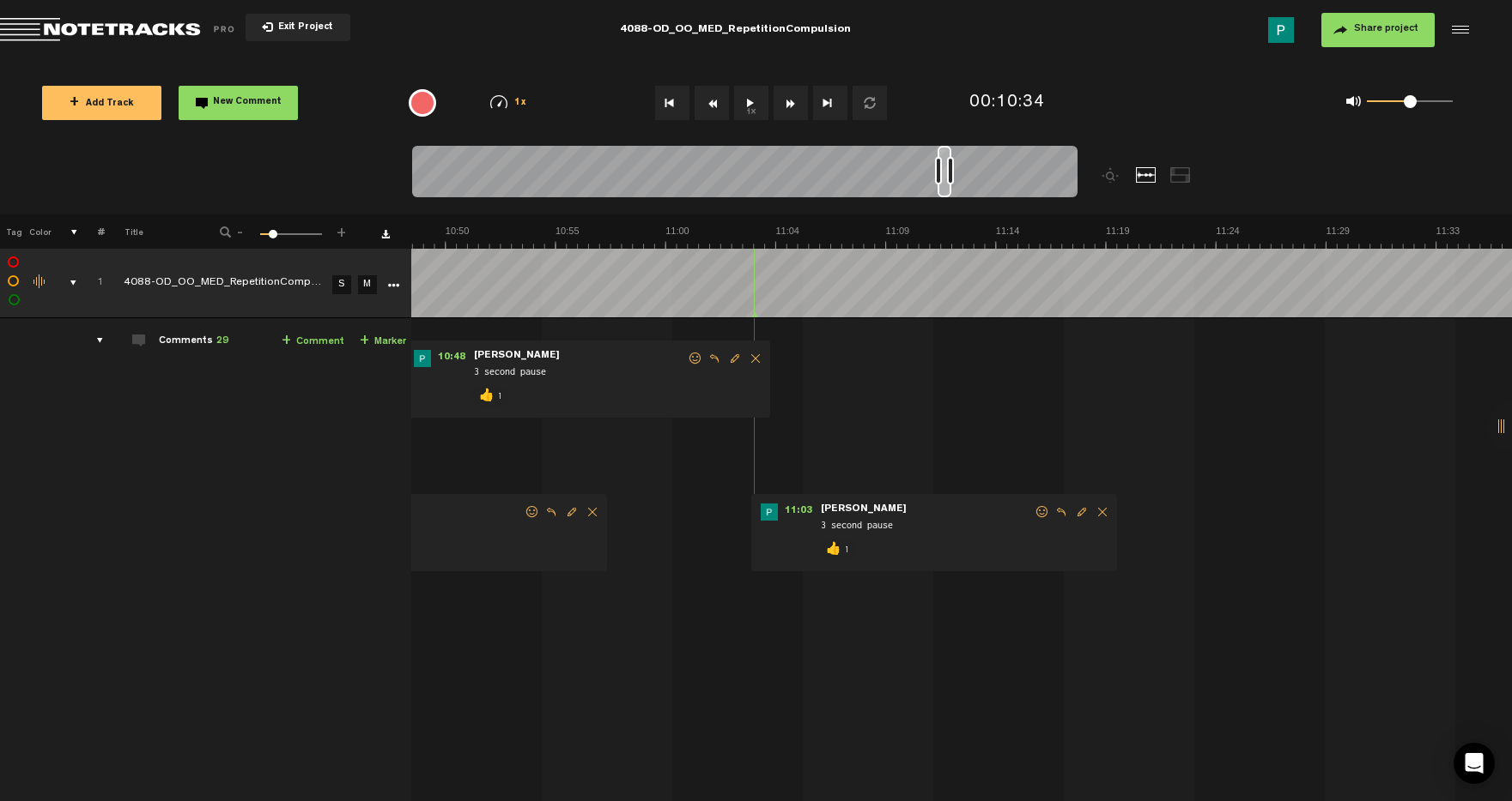
scroll to position [0, 14609]
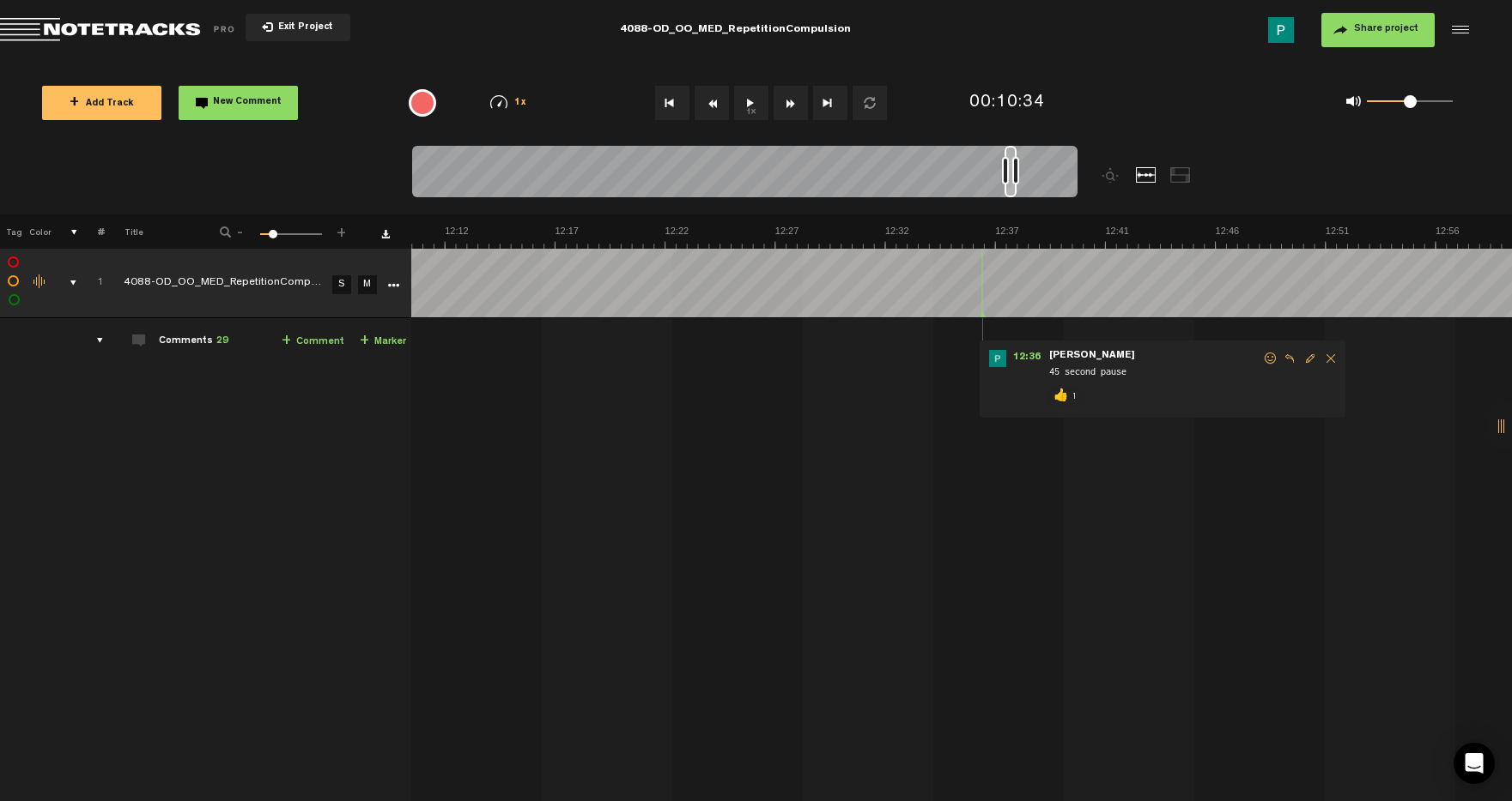
drag, startPoint x: 941, startPoint y: 193, endPoint x: 1011, endPoint y: 190, distance: 70.1
click at [1011, 190] on div at bounding box center [1010, 172] width 12 height 52
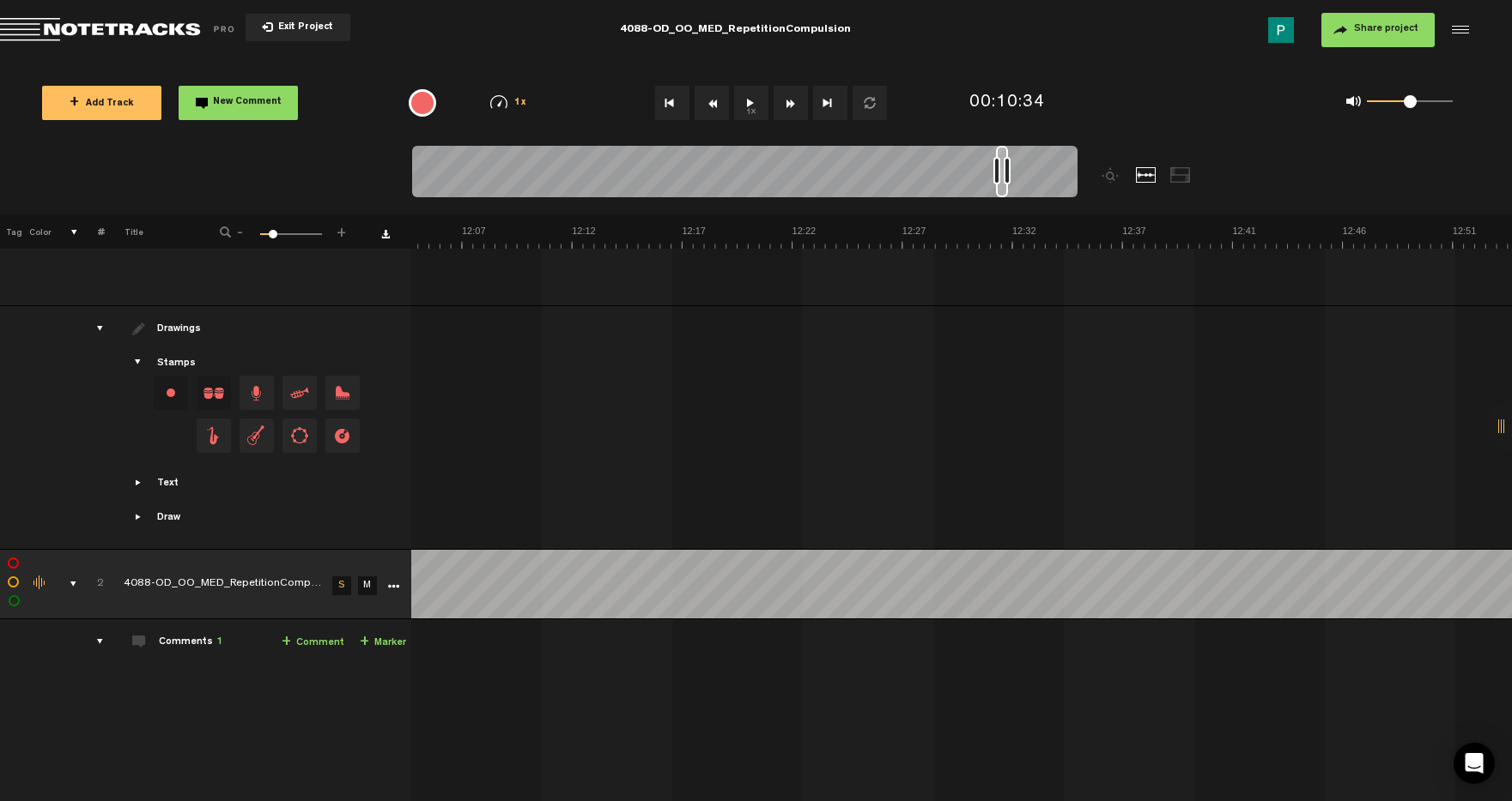
scroll to position [607, 13]
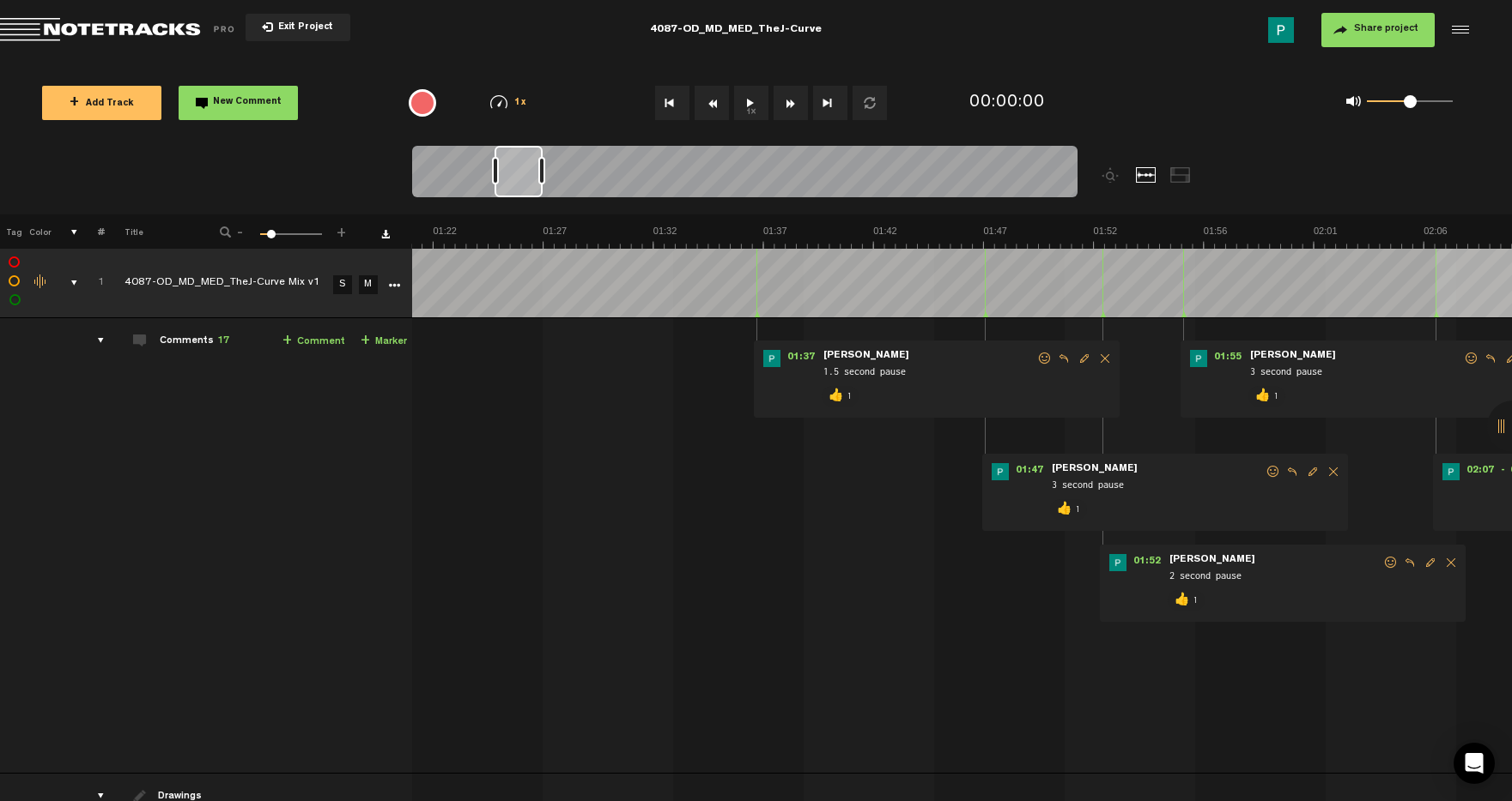
scroll to position [0, 1849]
drag, startPoint x: 445, startPoint y: 173, endPoint x: 524, endPoint y: 169, distance: 79.1
click at [524, 169] on div at bounding box center [519, 172] width 48 height 52
click at [746, 108] on button "1x" at bounding box center [750, 103] width 34 height 34
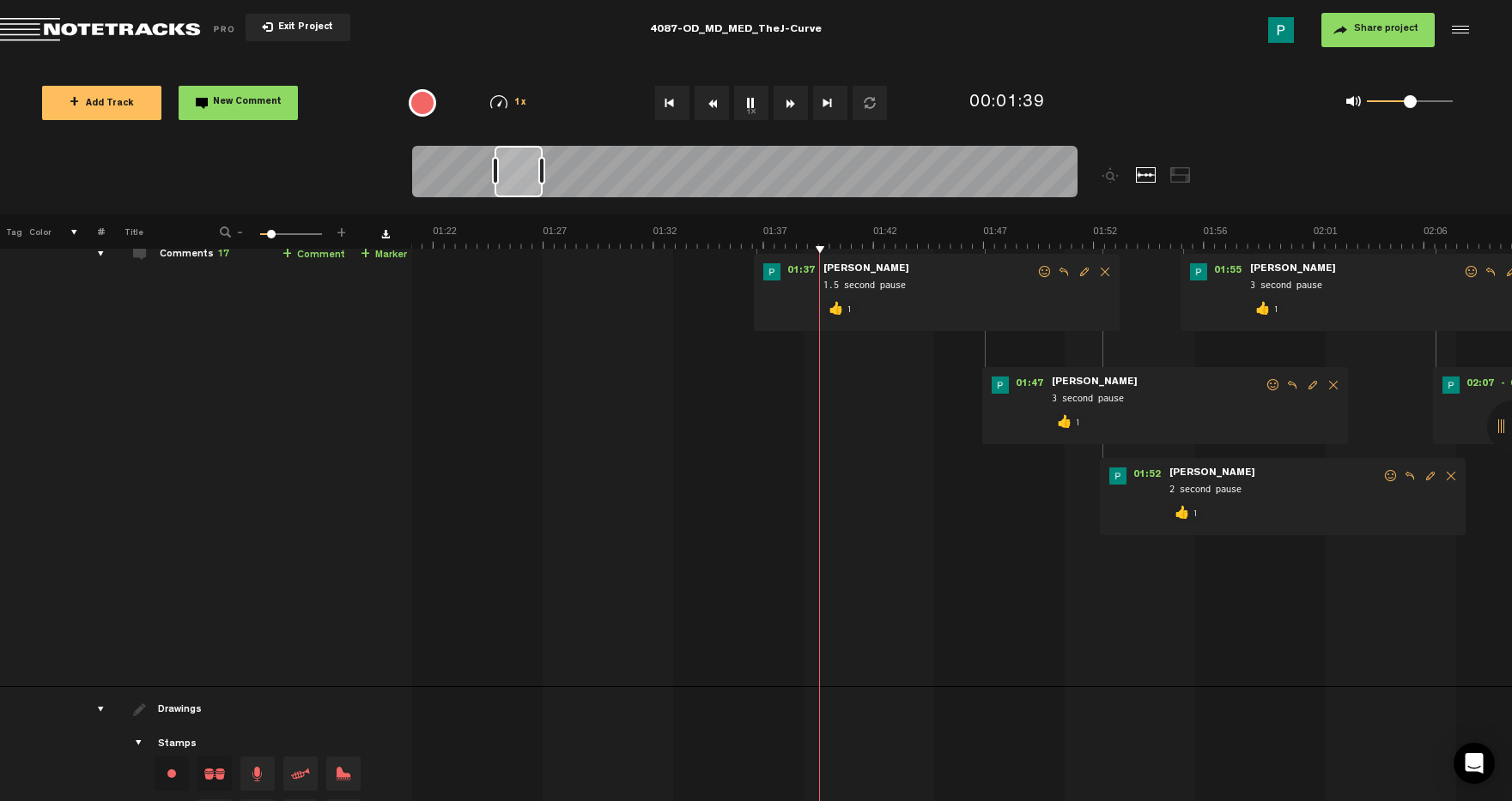
scroll to position [444, 0]
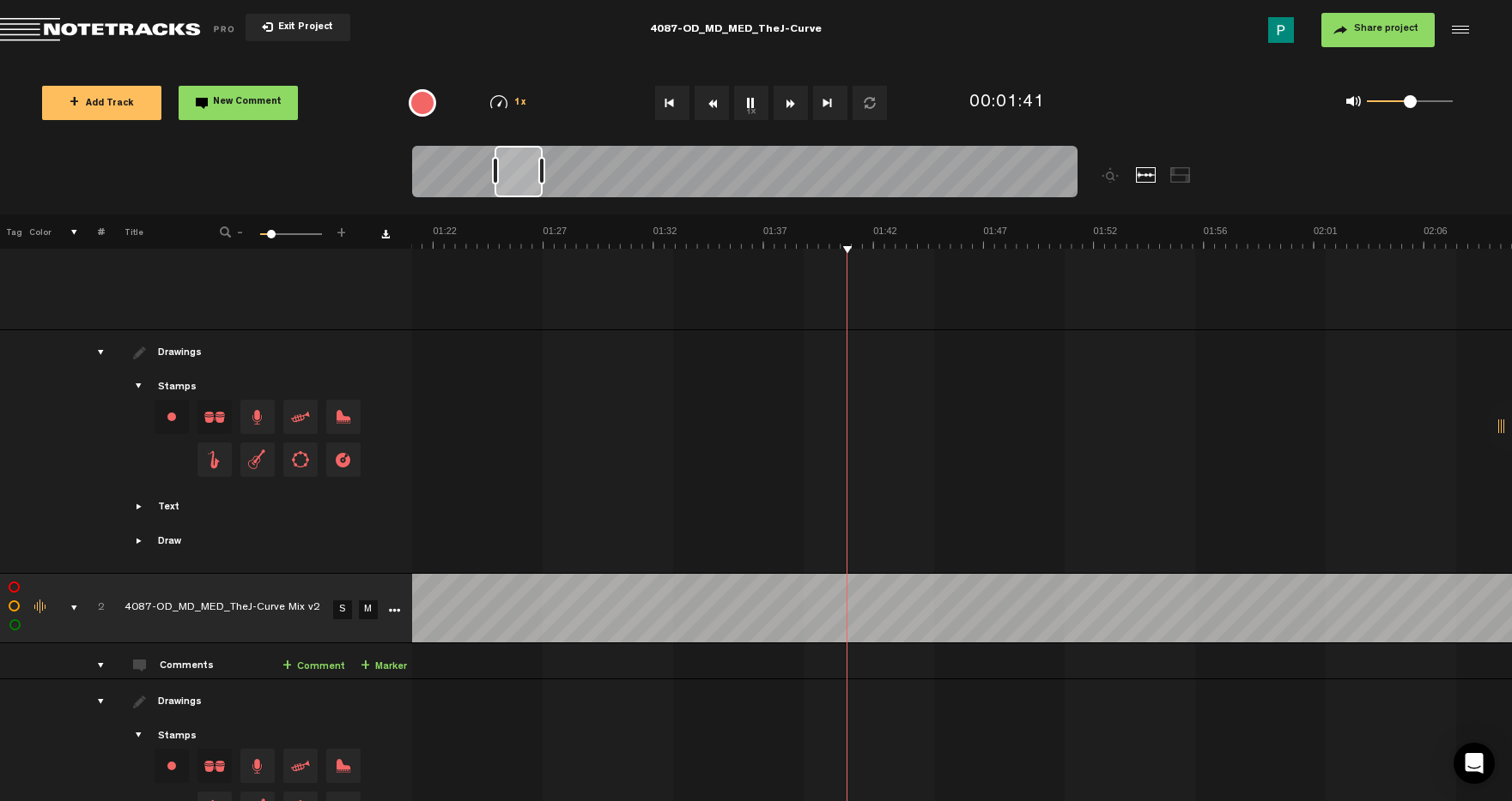
click at [346, 607] on link "S" at bounding box center [342, 610] width 19 height 19
click at [753, 105] on button "1x" at bounding box center [750, 103] width 34 height 34
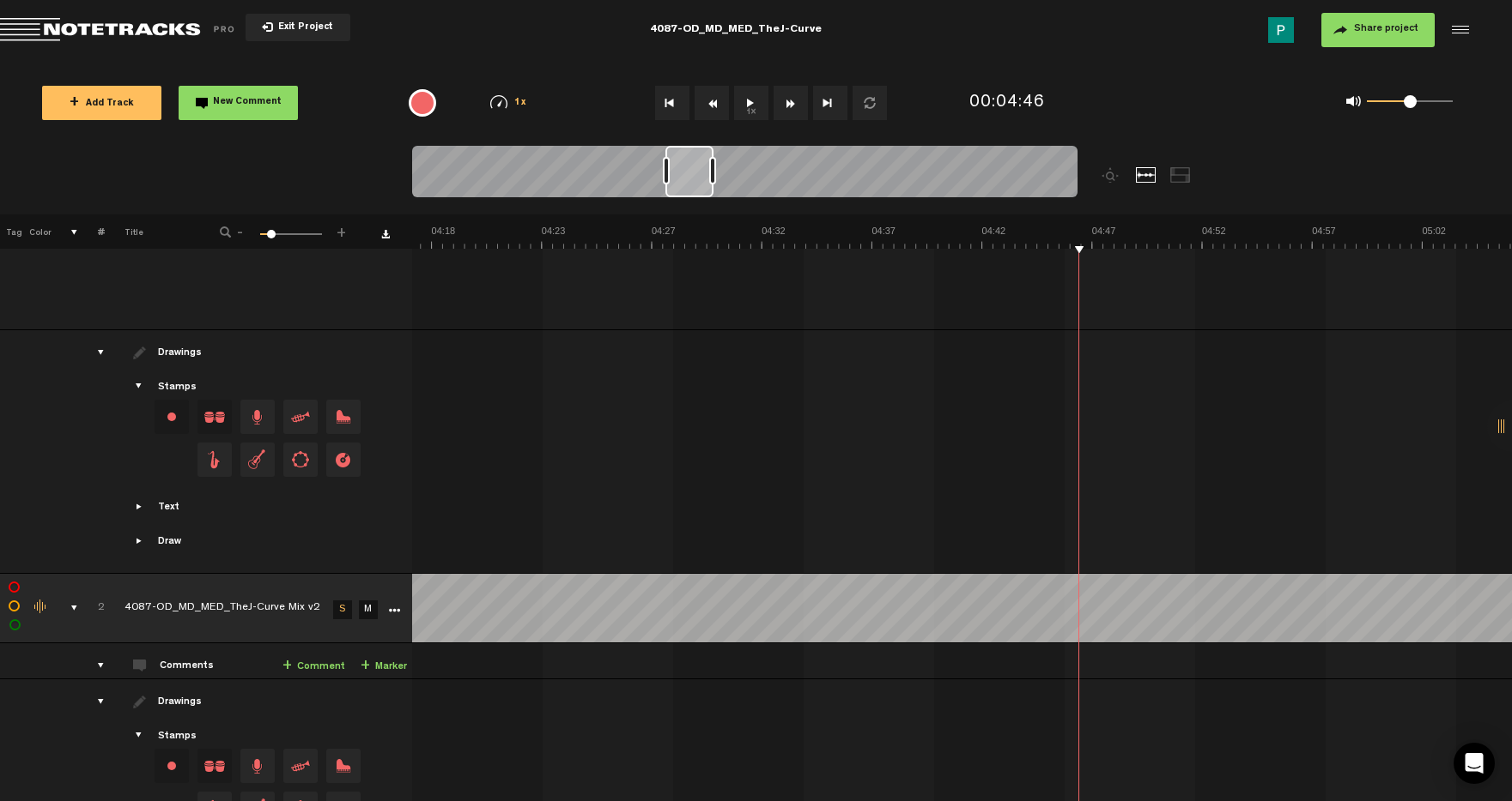
click at [753, 105] on button "1x" at bounding box center [750, 103] width 34 height 34
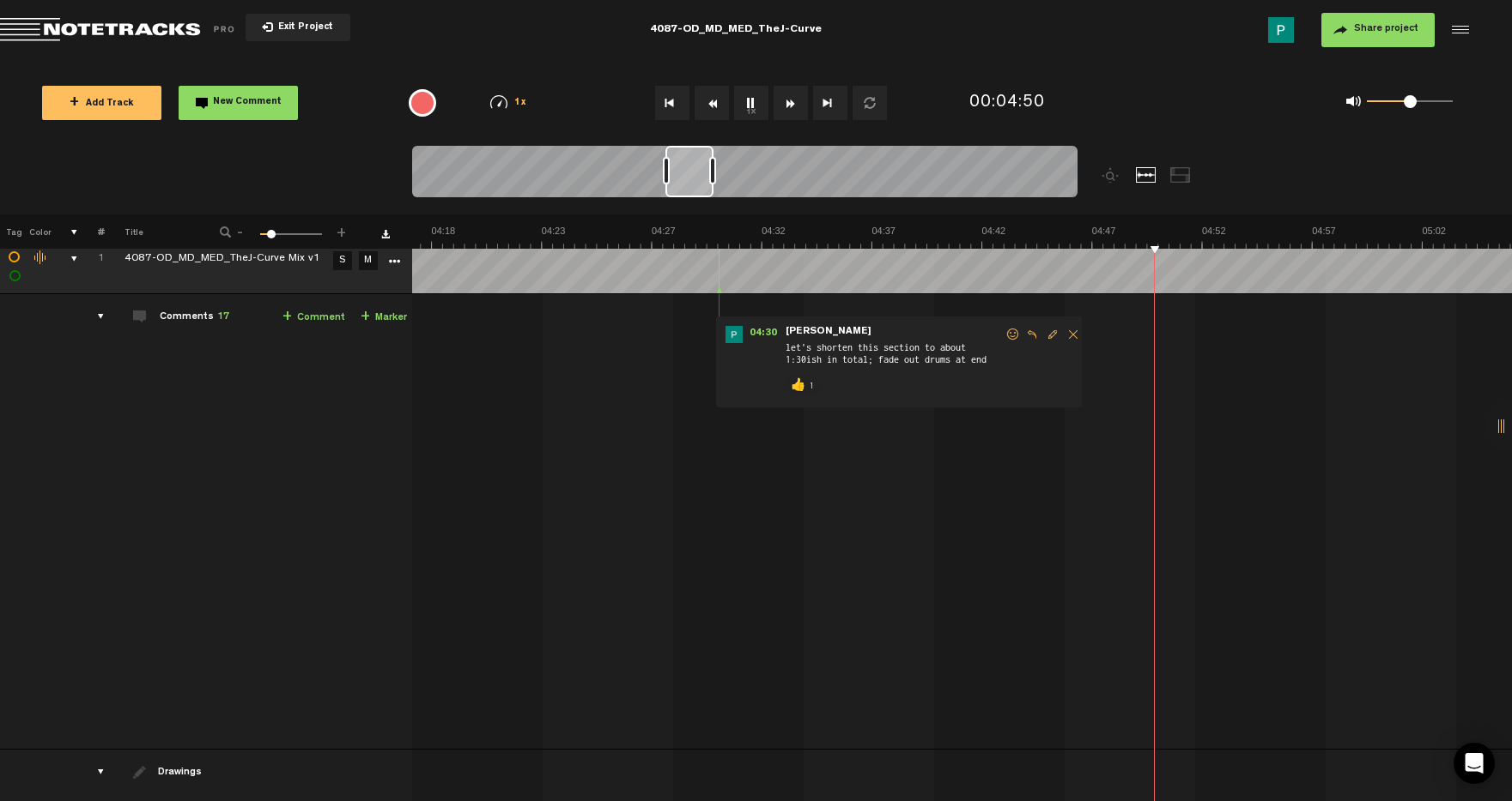
scroll to position [0, 0]
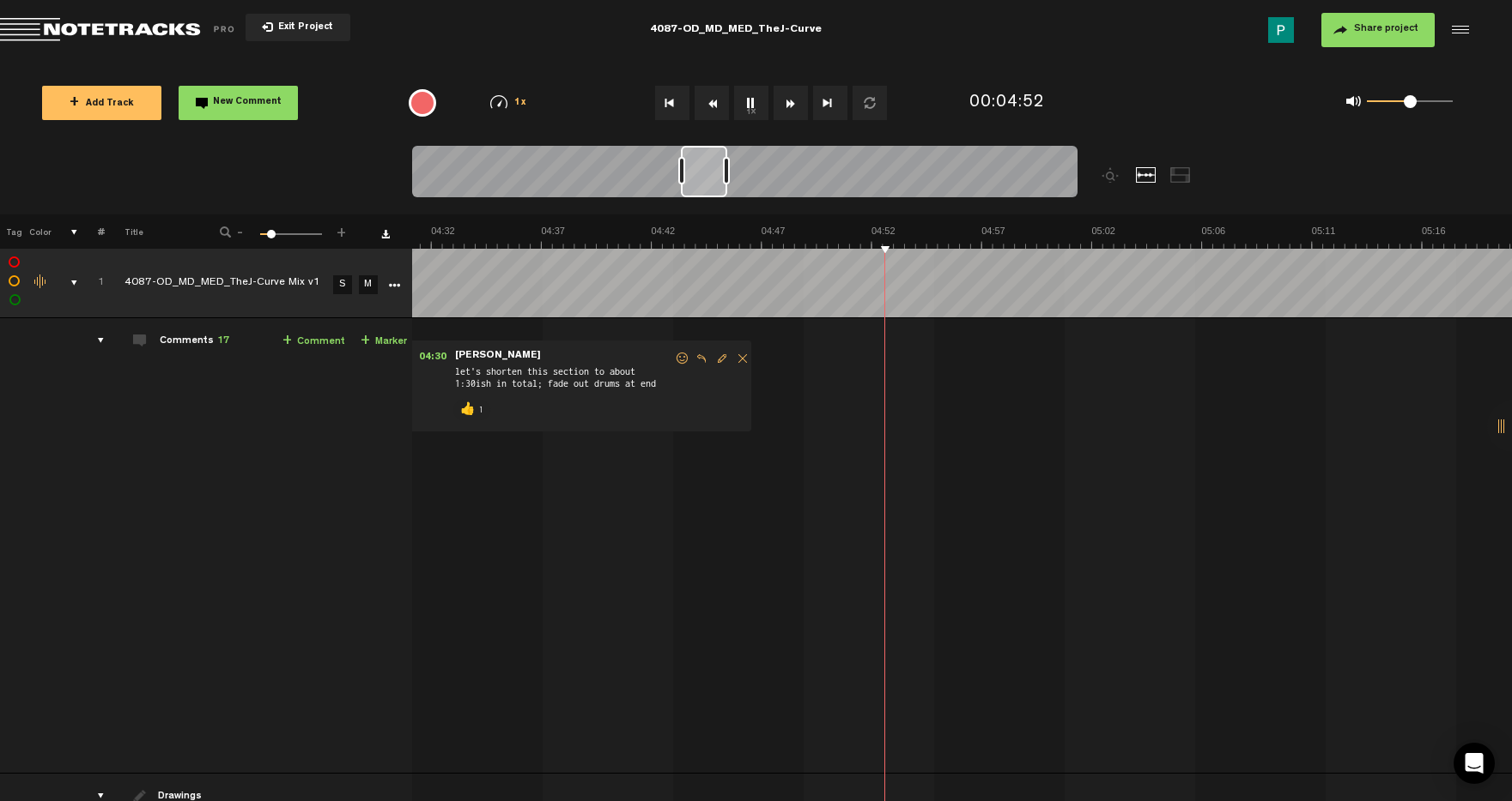
drag, startPoint x: 689, startPoint y: 169, endPoint x: 709, endPoint y: 169, distance: 20.0
click at [708, 169] on div at bounding box center [704, 172] width 46 height 52
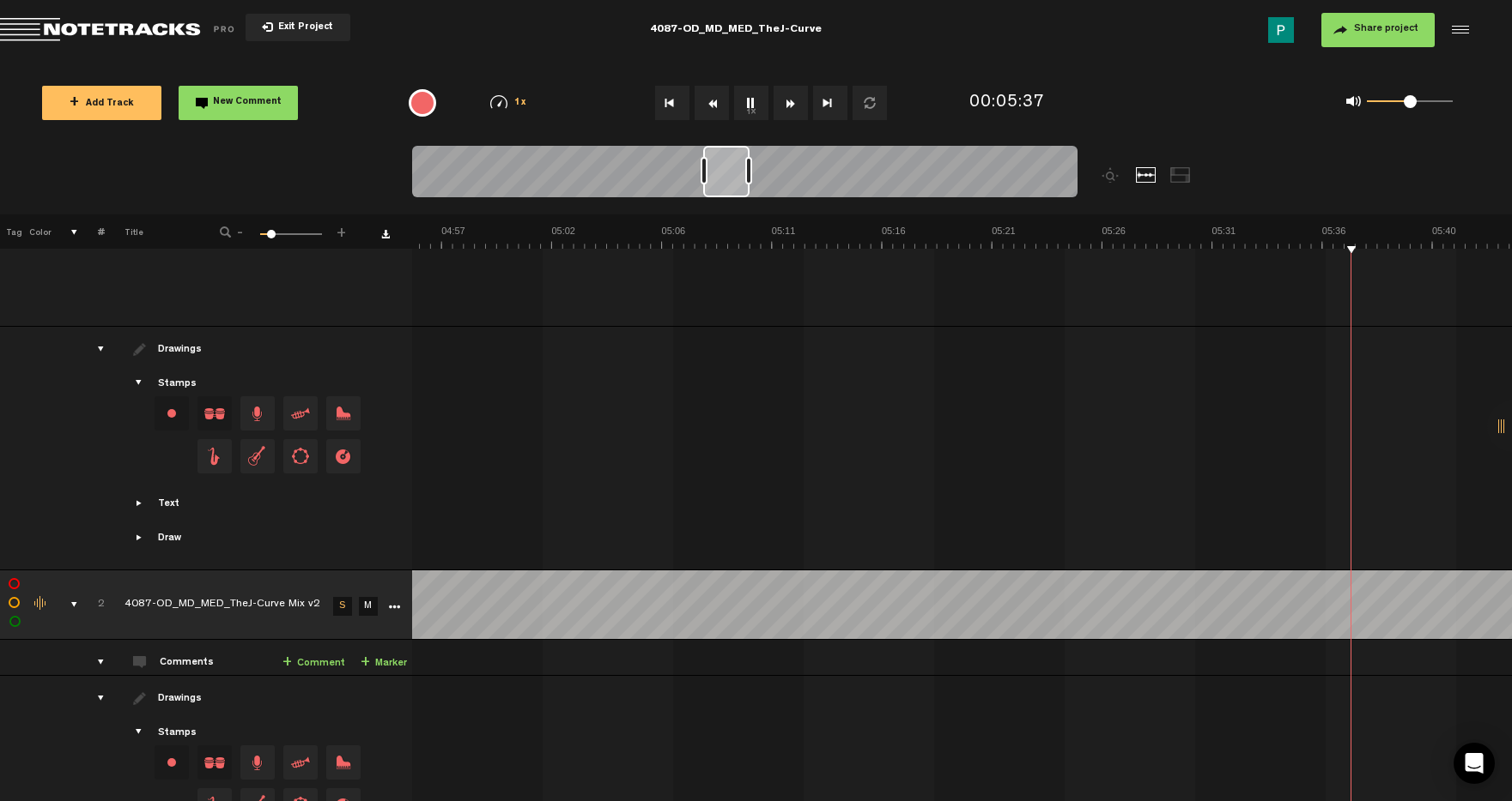
scroll to position [0, 6683]
click at [757, 111] on button "1x" at bounding box center [750, 103] width 34 height 34
click at [759, 106] on button "1x" at bounding box center [750, 103] width 34 height 34
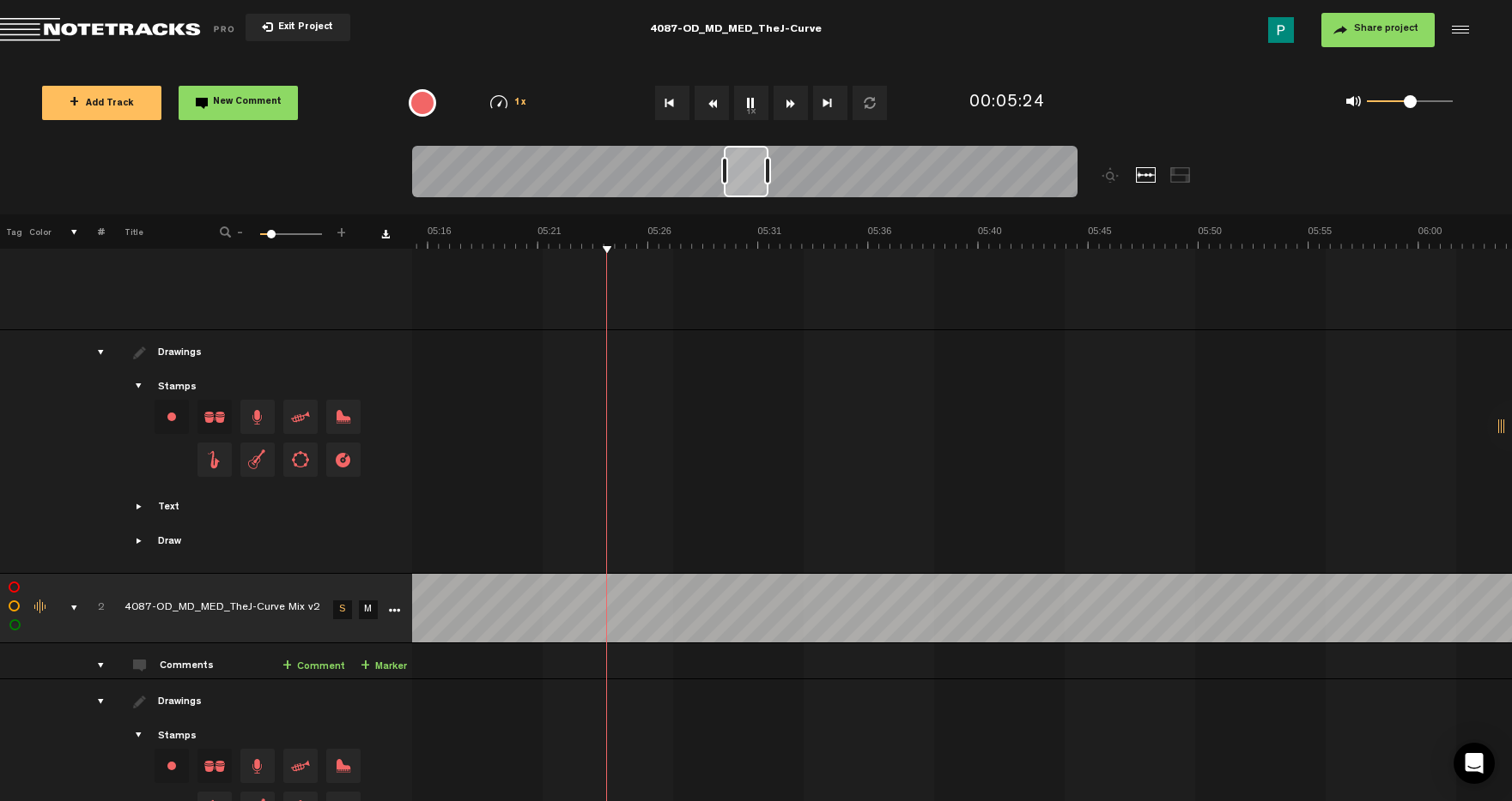
scroll to position [0, 7176]
drag, startPoint x: 727, startPoint y: 173, endPoint x: 749, endPoint y: 169, distance: 22.4
click at [749, 169] on div at bounding box center [746, 172] width 44 height 52
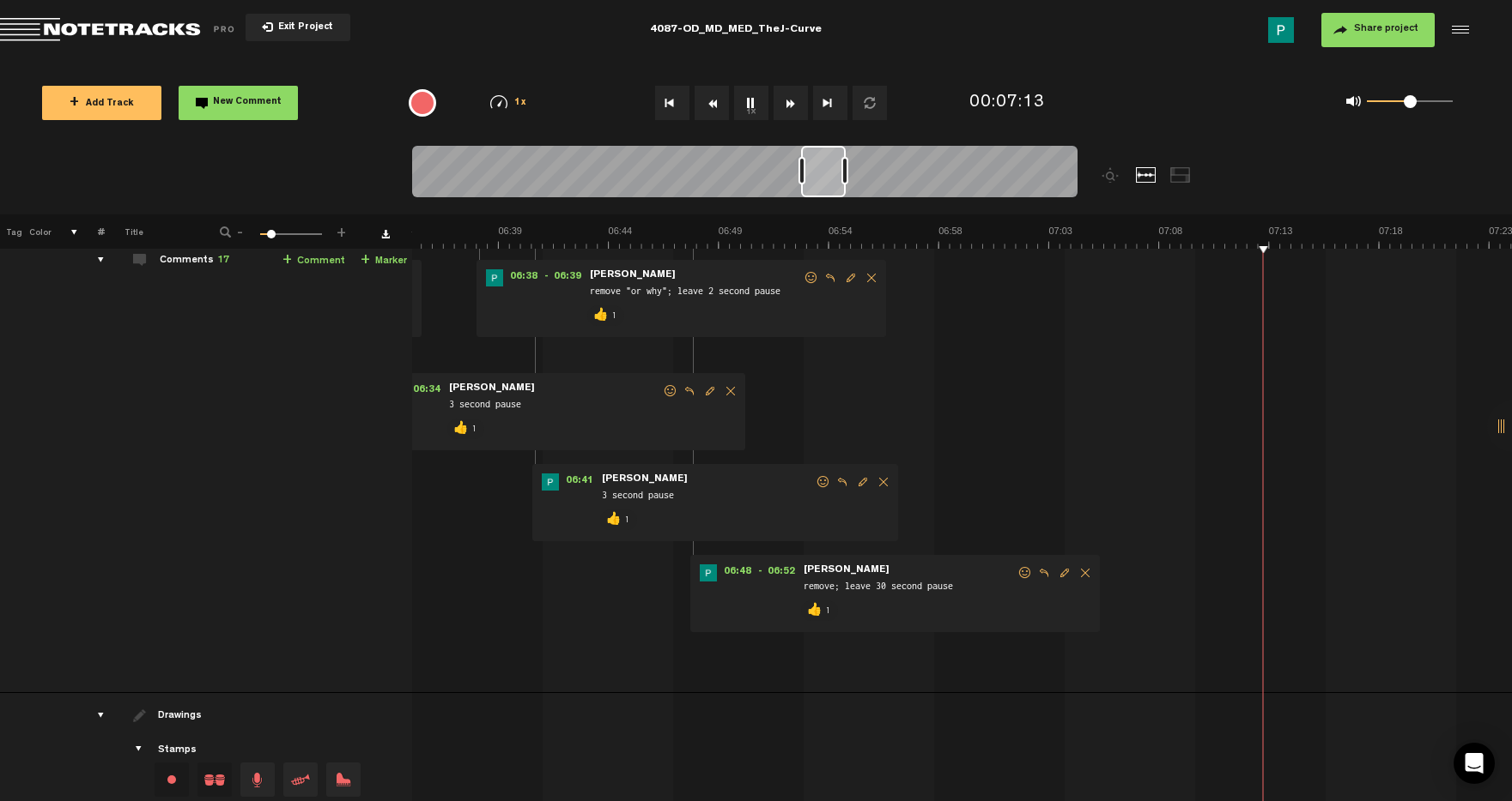
scroll to position [496, 0]
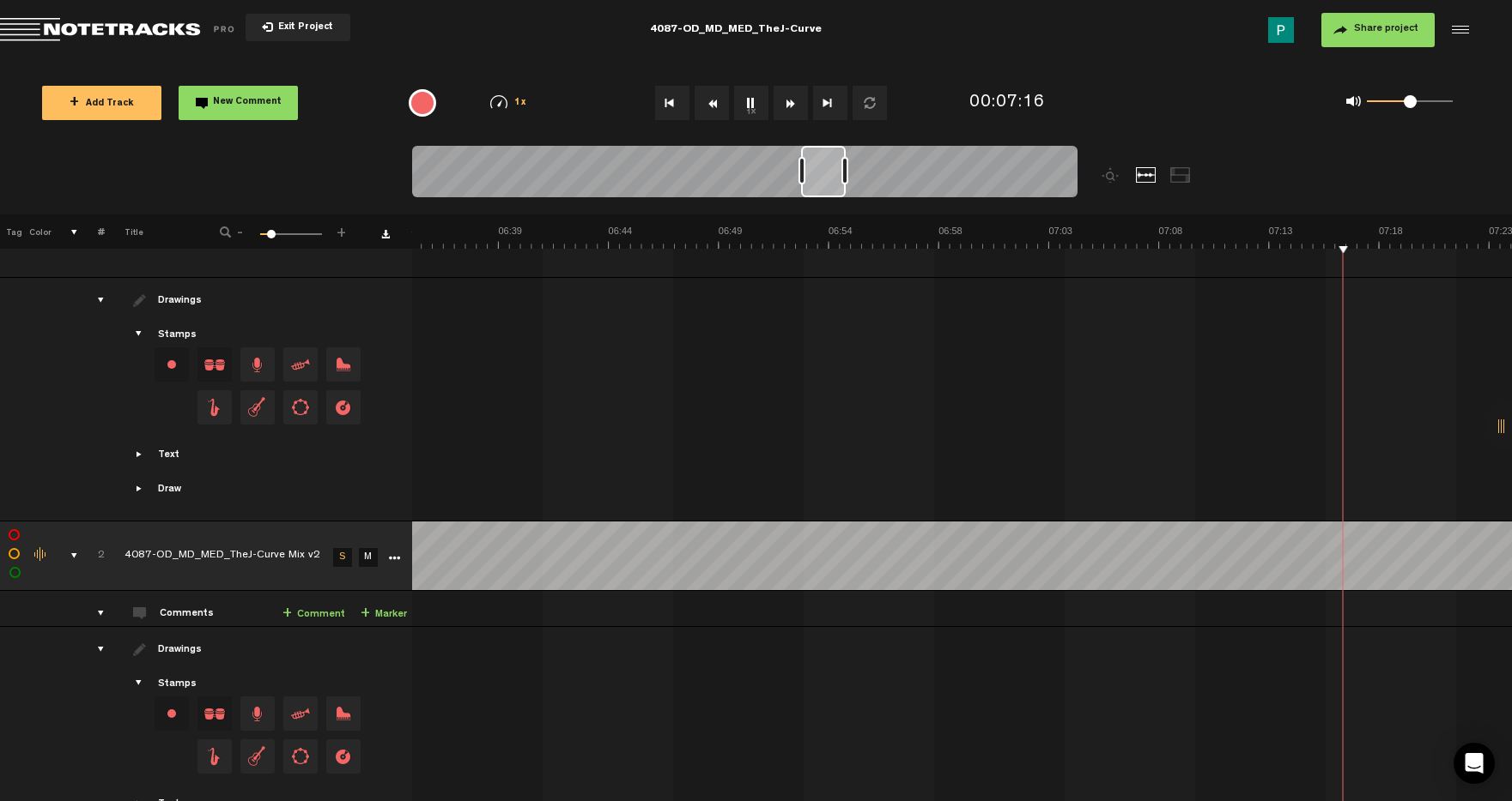
click at [740, 94] on button "1x" at bounding box center [750, 103] width 34 height 34
drag, startPoint x: 825, startPoint y: 185, endPoint x: 890, endPoint y: 182, distance: 65.1
click at [890, 182] on div at bounding box center [886, 172] width 43 height 52
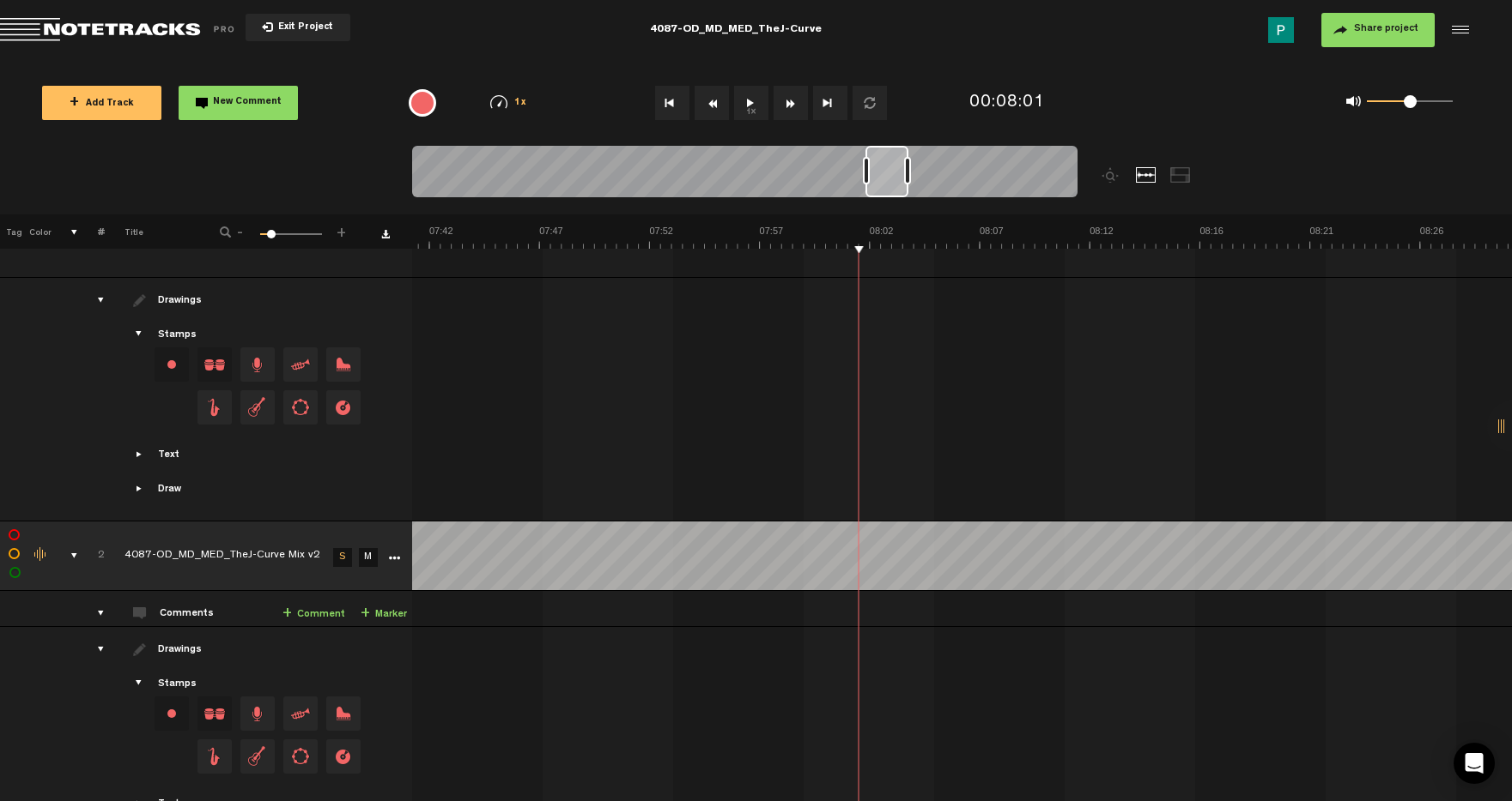
click at [750, 107] on button "1x" at bounding box center [750, 103] width 34 height 34
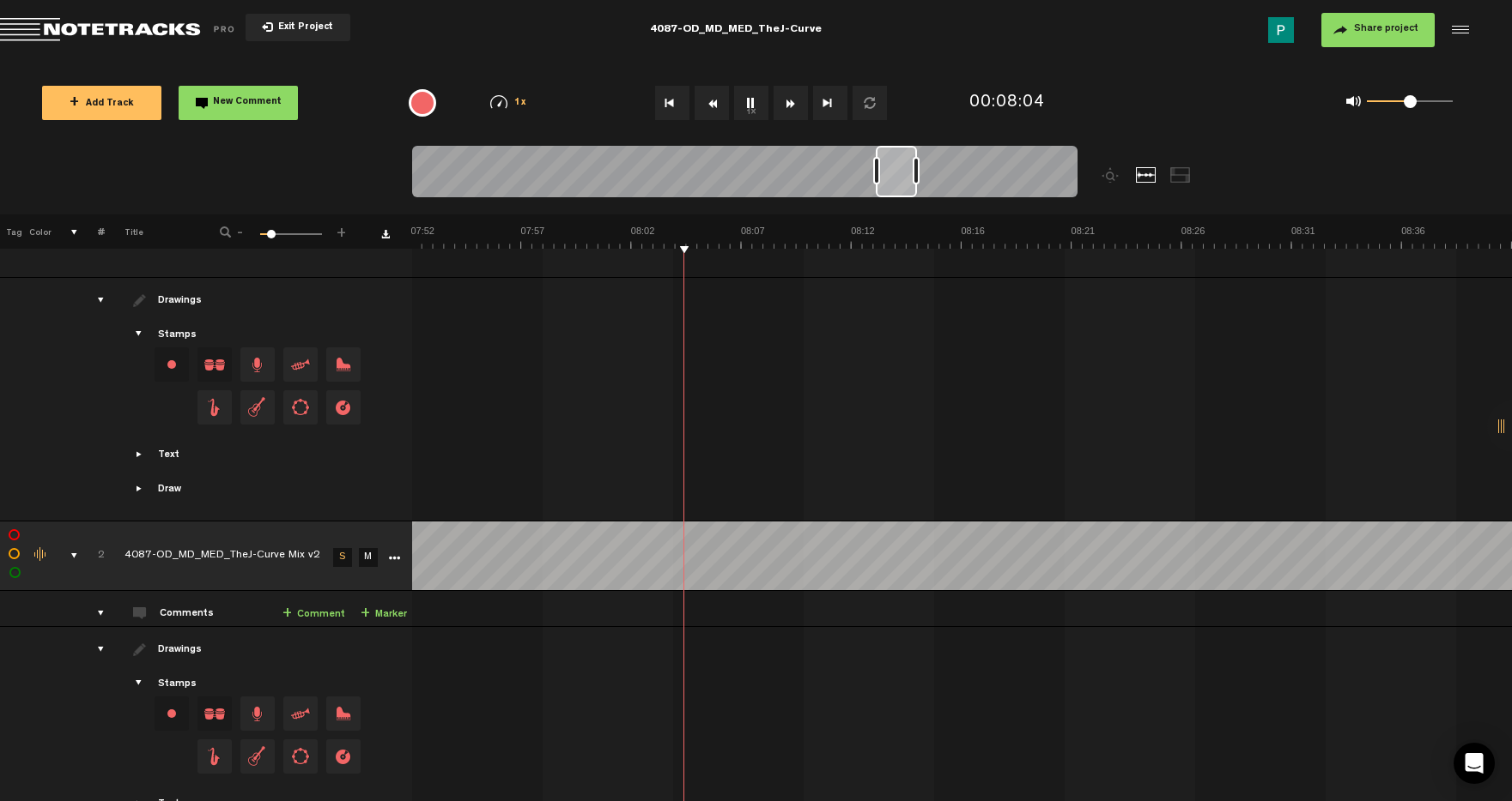
scroll to position [0, 10833]
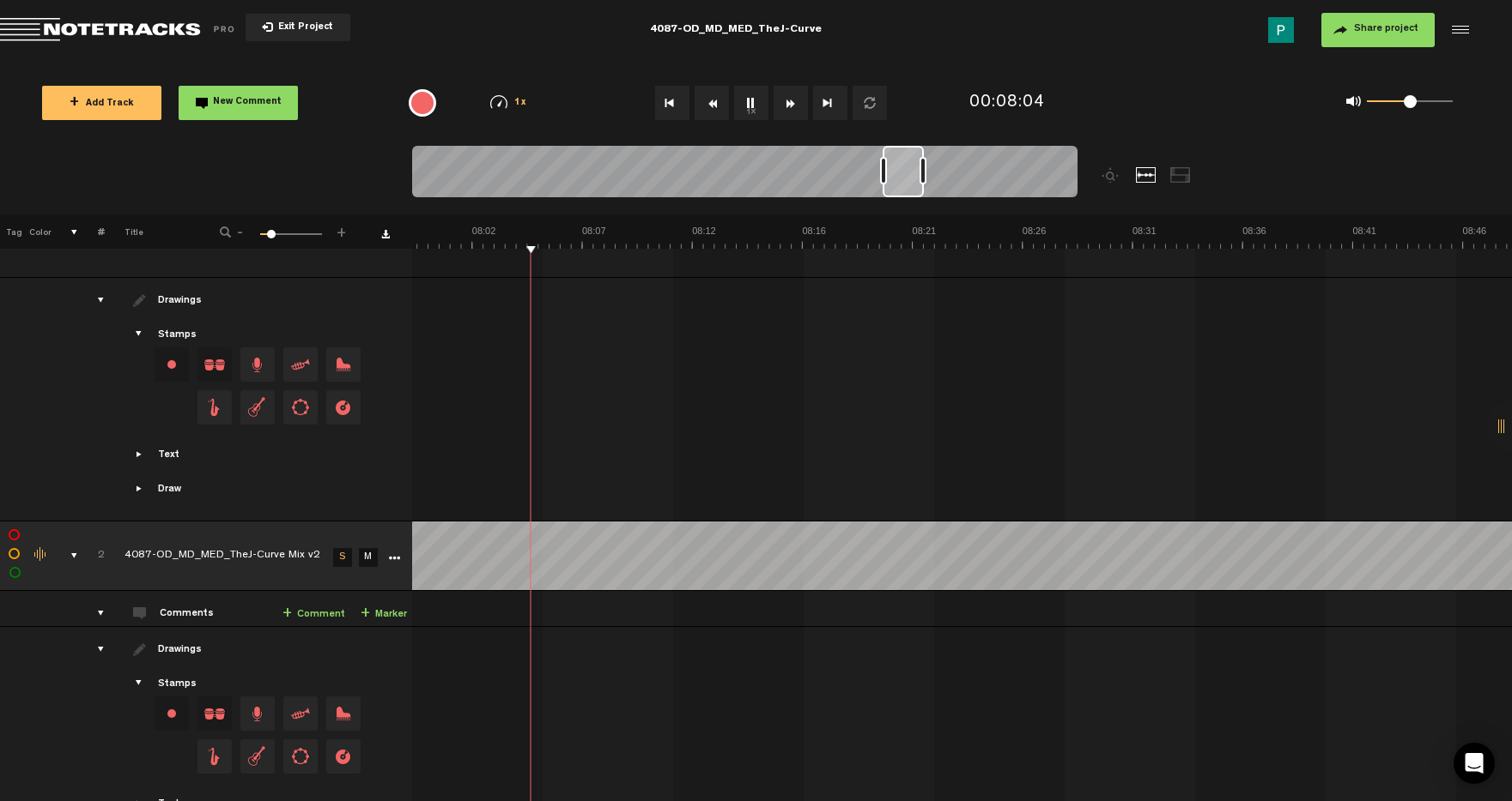
drag, startPoint x: 896, startPoint y: 174, endPoint x: 914, endPoint y: 171, distance: 18.2
click at [914, 171] on div at bounding box center [902, 172] width 41 height 52
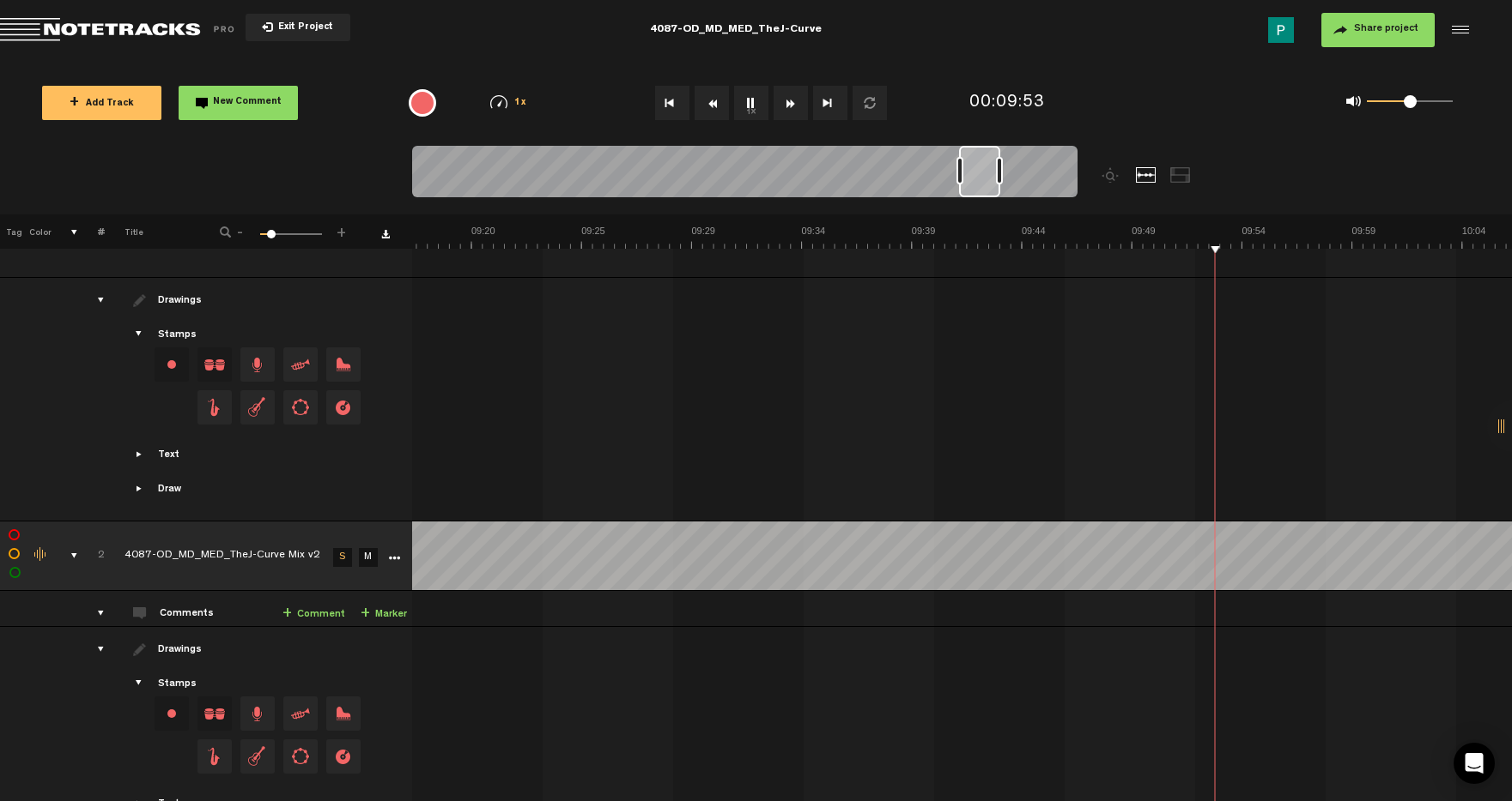
click at [740, 93] on button "1x" at bounding box center [750, 103] width 34 height 34
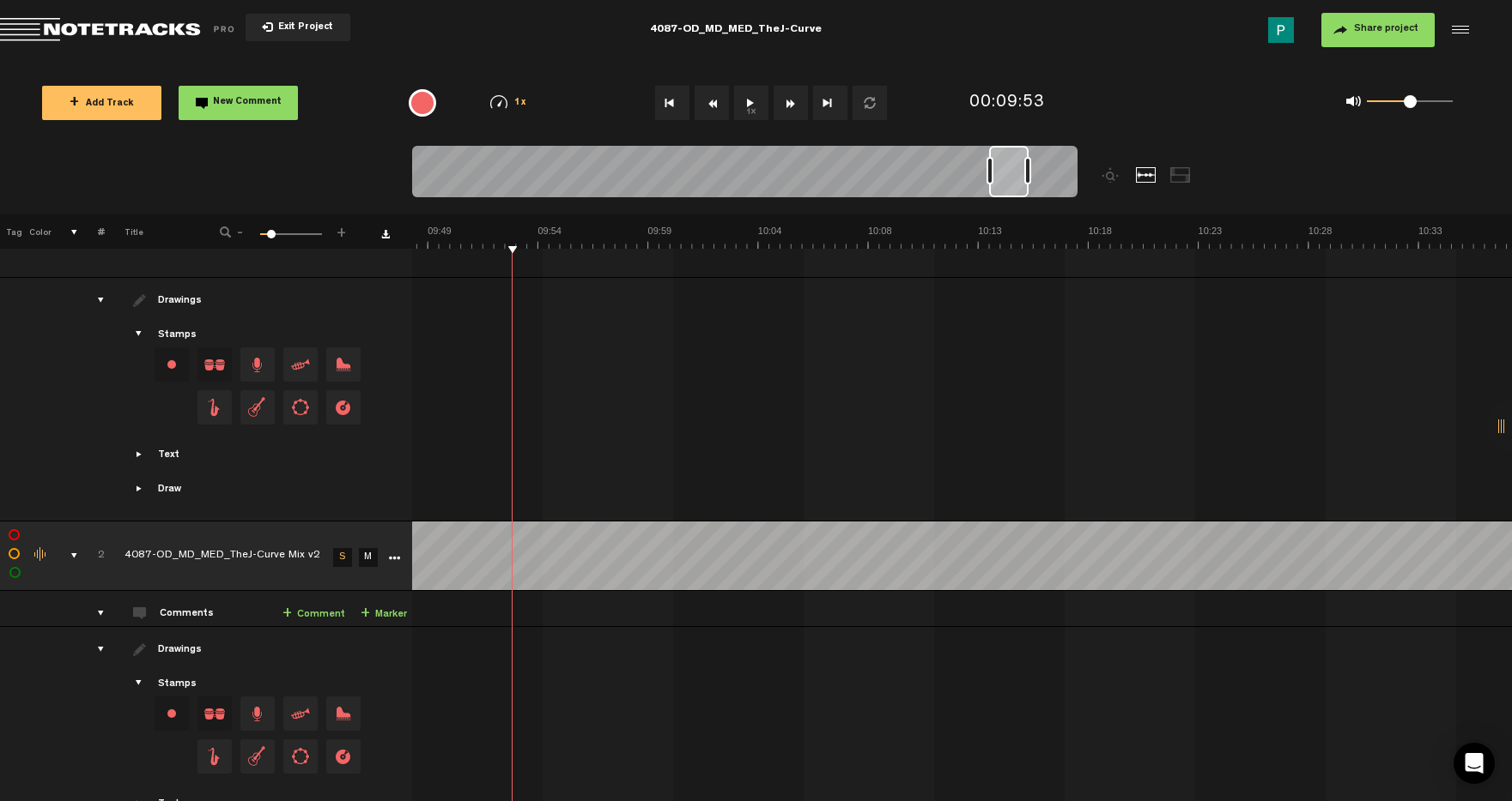
scroll to position [0, 13438]
drag, startPoint x: 970, startPoint y: 170, endPoint x: 1007, endPoint y: 170, distance: 37.0
click at [1007, 170] on div at bounding box center [1014, 172] width 40 height 52
click at [745, 101] on button "1x" at bounding box center [750, 103] width 34 height 34
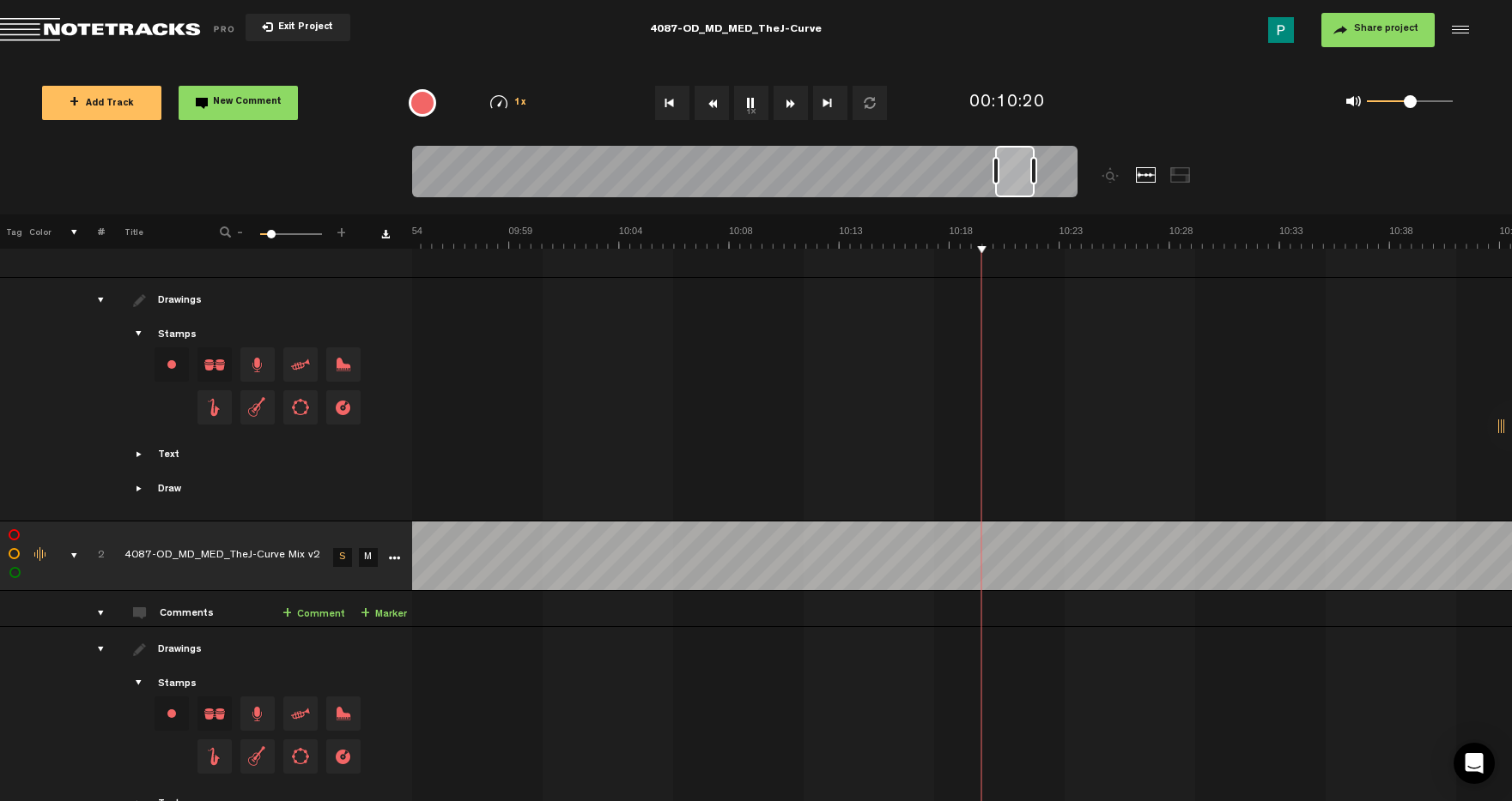
click at [745, 101] on button "1x" at bounding box center [750, 103] width 34 height 34
